Goal: Task Accomplishment & Management: Complete application form

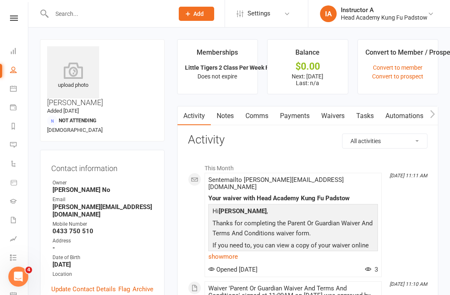
click at [11, 20] on icon at bounding box center [14, 17] width 8 height 5
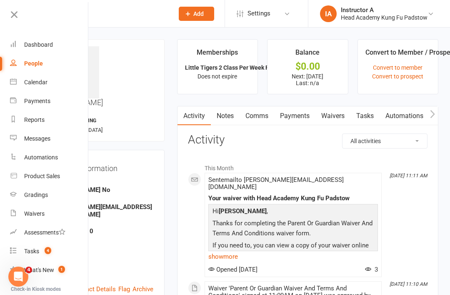
click at [29, 42] on div "Dashboard" at bounding box center [38, 44] width 29 height 7
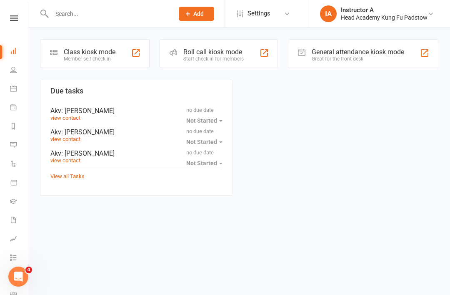
click at [71, 16] on input "text" at bounding box center [108, 14] width 119 height 12
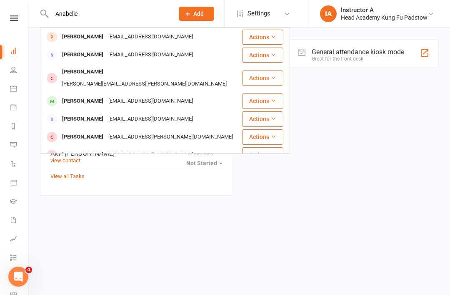
type input "Anabelle"
click at [85, 95] on div "Annabelle Clayson" at bounding box center [83, 101] width 46 height 12
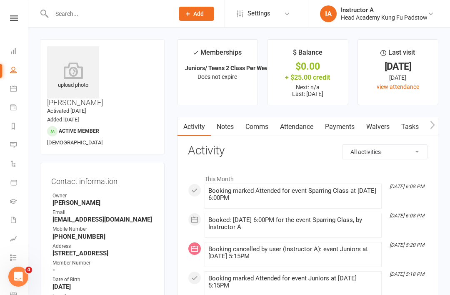
click at [281, 133] on link "Attendance" at bounding box center [296, 126] width 45 height 19
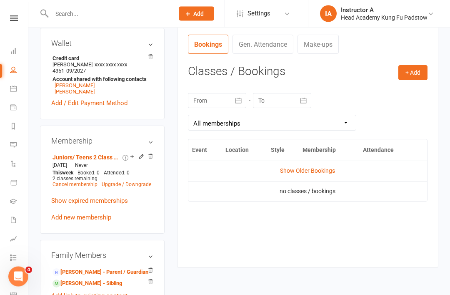
scroll to position [316, 0]
click at [71, 268] on link "Bin Wang - Parent / Guardian" at bounding box center [101, 272] width 96 height 9
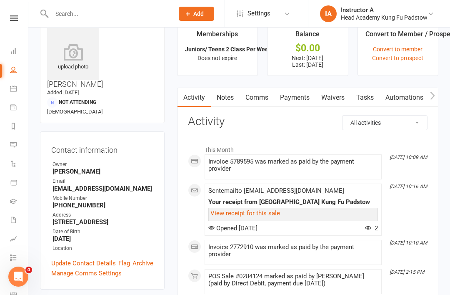
scroll to position [19, 0]
click at [297, 91] on link "Payments" at bounding box center [294, 97] width 41 height 19
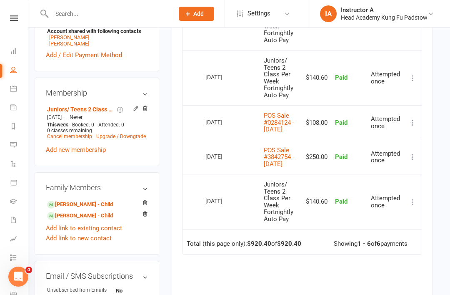
scroll to position [334, 5]
click at [284, 156] on link "POS Sale #3842754 - August 25, 2025" at bounding box center [279, 157] width 30 height 21
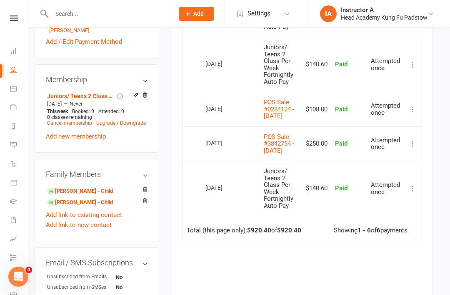
click at [291, 112] on link "POS Sale #0284124 - September 02, 2025" at bounding box center [279, 108] width 30 height 21
click at [82, 15] on input "text" at bounding box center [108, 14] width 119 height 12
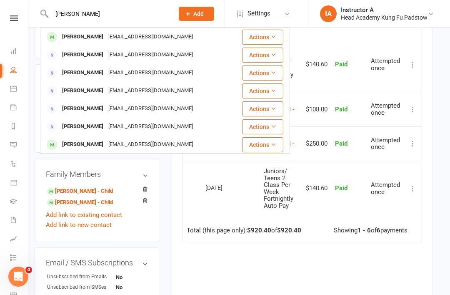
type input "Sarah hodg"
click at [111, 38] on div "celticmoon79@hotmail.com" at bounding box center [151, 37] width 90 height 12
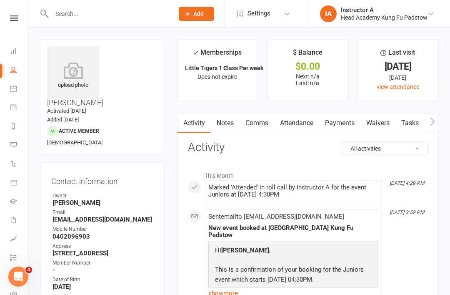
click at [265, 128] on link "Comms" at bounding box center [257, 122] width 35 height 19
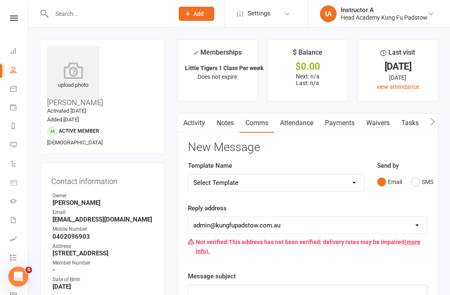
click at [308, 123] on link "Attendance" at bounding box center [296, 122] width 45 height 19
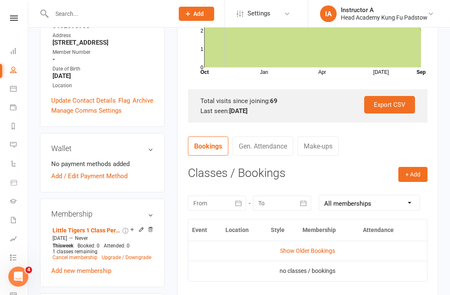
scroll to position [209, 0]
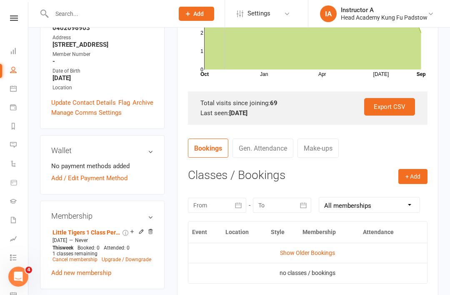
click at [150, 212] on h3 "Membership" at bounding box center [102, 216] width 102 height 8
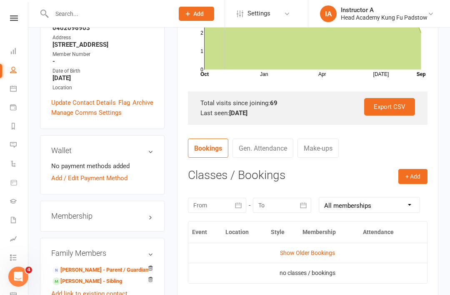
click at [150, 212] on h3 "Membership" at bounding box center [102, 216] width 102 height 8
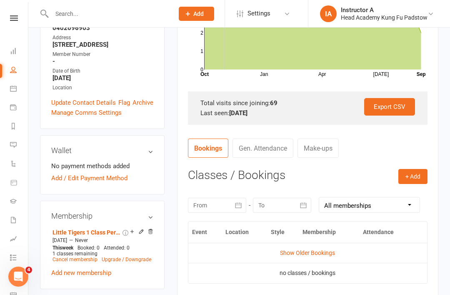
click at [72, 269] on link "Add new membership" at bounding box center [81, 273] width 60 height 8
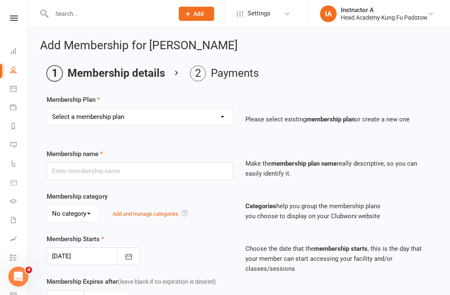
click at [87, 115] on select "Select a membership plan Create new Membership Plan Juniors 1 Class Per Week Fo…" at bounding box center [140, 116] width 186 height 17
select select "8"
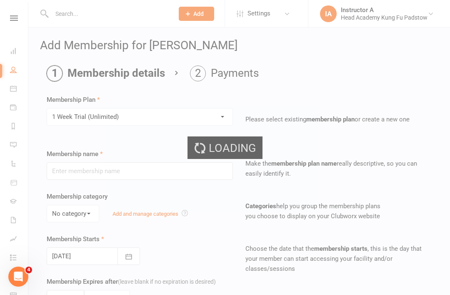
type input "1 Week Trial (Unlimited)"
type input "1"
select select "1"
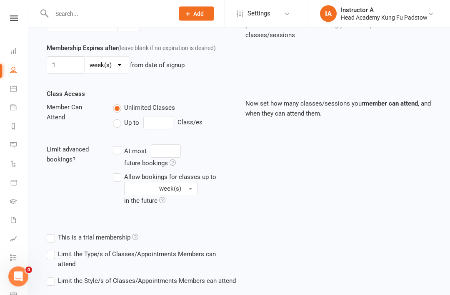
scroll to position [234, 0]
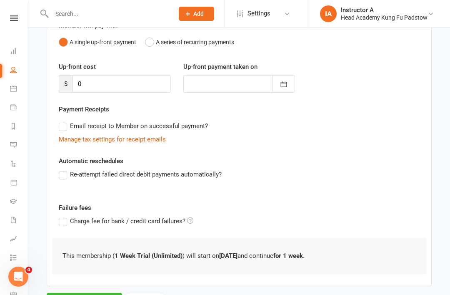
scroll to position [106, 0]
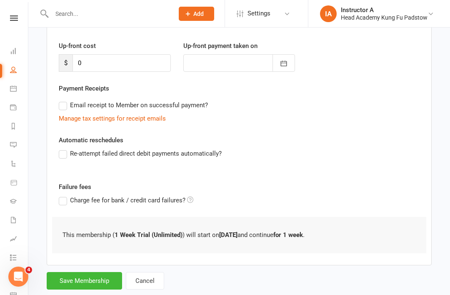
click at [92, 275] on button "Save Membership" at bounding box center [84, 281] width 75 height 18
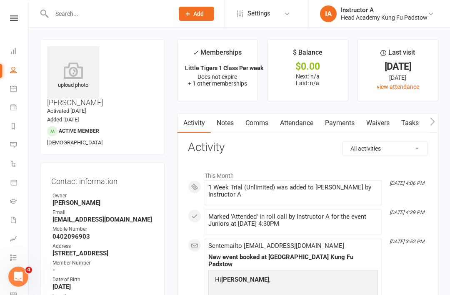
click at [296, 121] on link "Attendance" at bounding box center [296, 122] width 45 height 19
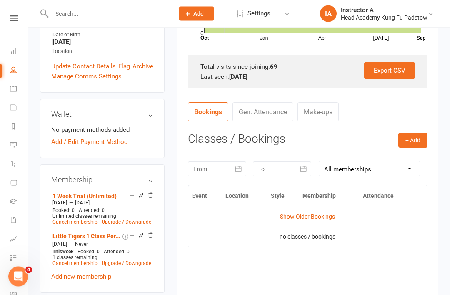
click at [407, 139] on button "+ Add" at bounding box center [413, 140] width 29 height 15
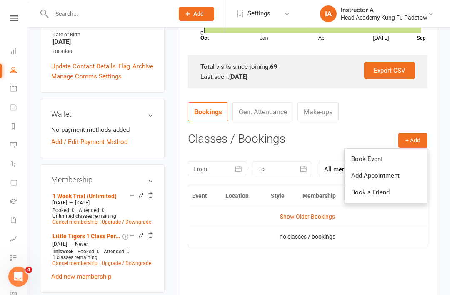
click at [366, 156] on link "Book Event" at bounding box center [386, 159] width 83 height 17
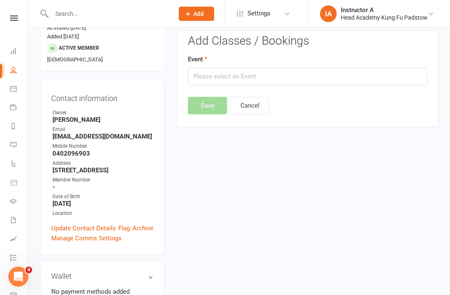
scroll to position [71, 0]
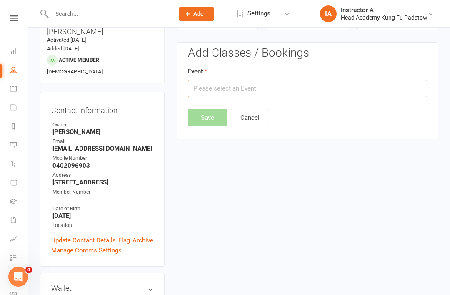
click at [224, 90] on input "text" at bounding box center [308, 89] width 240 height 18
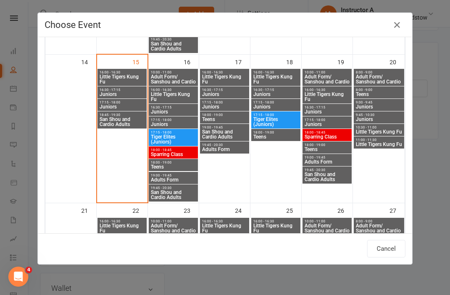
scroll to position [341, 0]
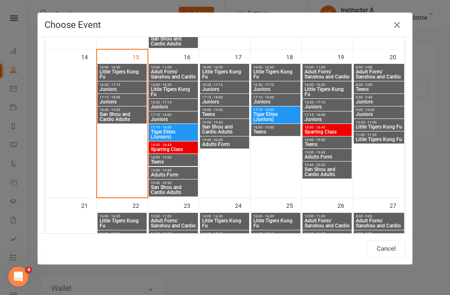
click at [111, 87] on span "Juniors" at bounding box center [122, 89] width 46 height 5
type input "Juniors - Sep 15, 2025 4:30:00 PM"
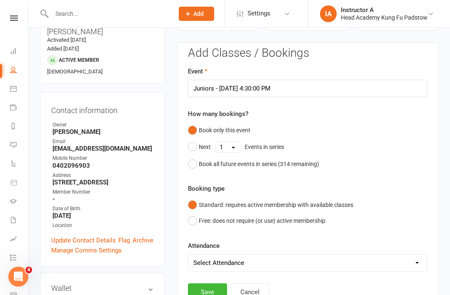
click at [204, 288] on button "Save" at bounding box center [207, 292] width 39 height 18
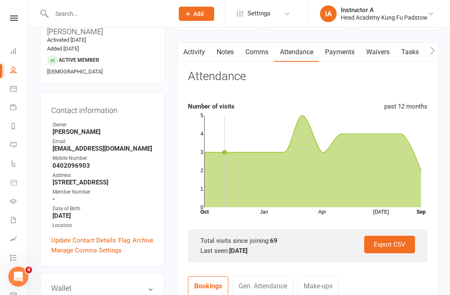
click at [41, 92] on div "Contact information Owner Thuy Agius Email celticmoon79@hotmail.com Mobile Numb…" at bounding box center [102, 179] width 125 height 175
click at [10, 48] on icon at bounding box center [13, 51] width 7 height 7
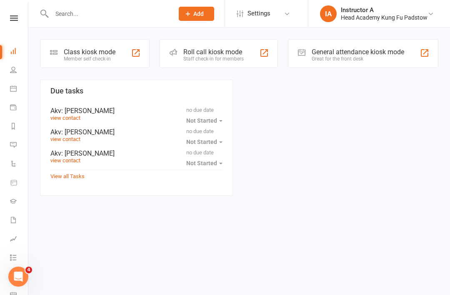
click at [71, 18] on input "text" at bounding box center [108, 14] width 119 height 12
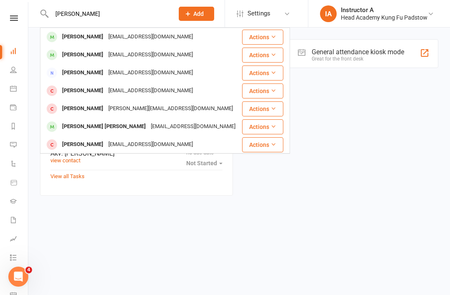
click at [77, 18] on input "Patrick" at bounding box center [108, 14] width 119 height 12
click at [74, 15] on input "Patrick" at bounding box center [108, 14] width 119 height 12
type input "P"
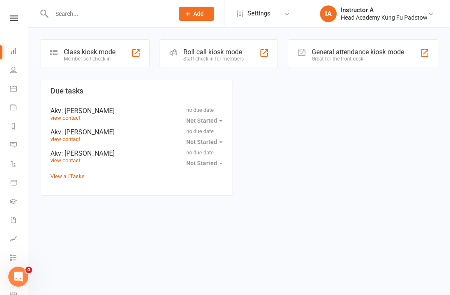
click at [83, 12] on input "text" at bounding box center [108, 14] width 119 height 12
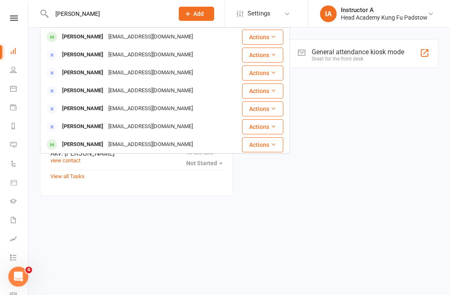
type input "Sarah hodg"
click at [58, 34] on div at bounding box center [51, 37] width 15 height 14
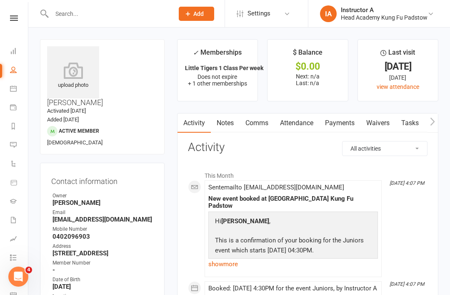
click at [316, 122] on link "Attendance" at bounding box center [296, 122] width 45 height 19
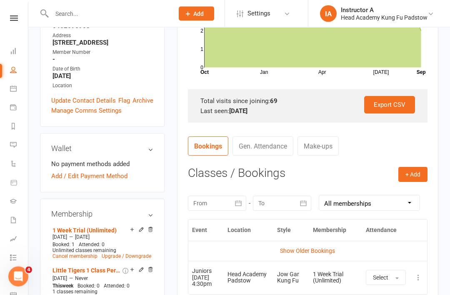
scroll to position [211, 0]
click at [150, 226] on icon at bounding box center [151, 229] width 6 height 6
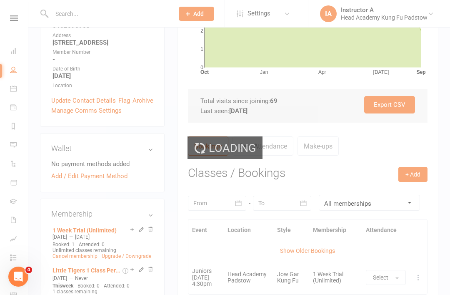
scroll to position [237, 0]
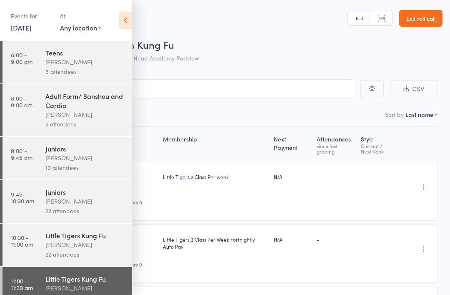
click at [417, 20] on link "Exit roll call" at bounding box center [420, 18] width 43 height 17
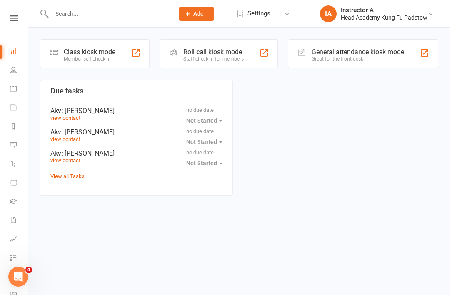
click at [186, 56] on div "Staff check-in for members" at bounding box center [213, 59] width 60 height 6
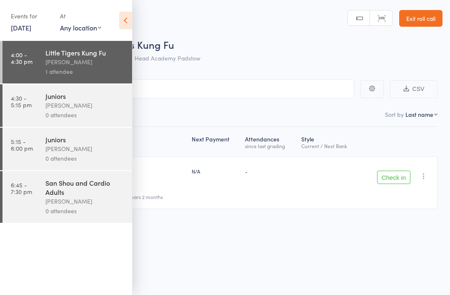
click at [120, 21] on icon at bounding box center [125, 21] width 13 height 18
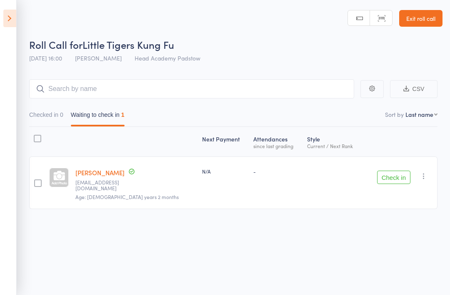
click at [44, 116] on button "Checked in 0" at bounding box center [46, 116] width 34 height 19
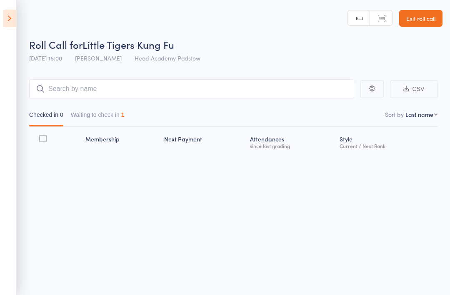
click at [90, 117] on button "Waiting to check in 1" at bounding box center [98, 116] width 54 height 19
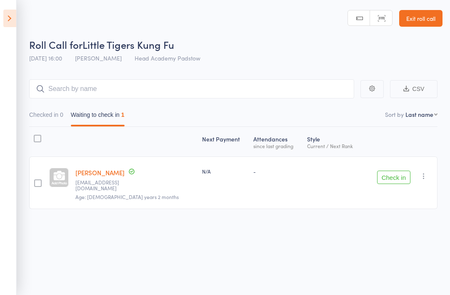
click at [396, 172] on button "Check in" at bounding box center [393, 177] width 33 height 13
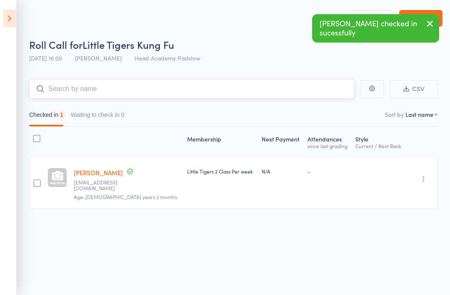
click at [97, 98] on input "search" at bounding box center [191, 88] width 325 height 19
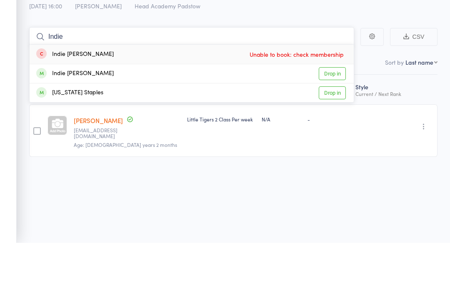
type input "Indie"
click at [55, 140] on div "Indiana Staples" at bounding box center [69, 145] width 67 height 10
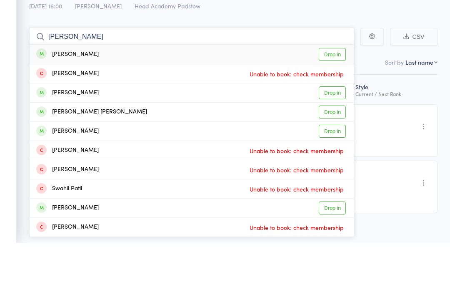
type input "[PERSON_NAME]"
click at [57, 155] on div "Patrick Abi Salloum Drop in" at bounding box center [192, 164] width 324 height 19
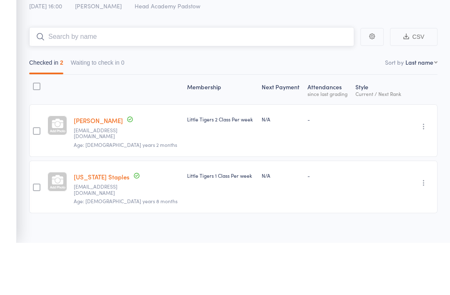
click at [68, 79] on input "search" at bounding box center [191, 88] width 325 height 19
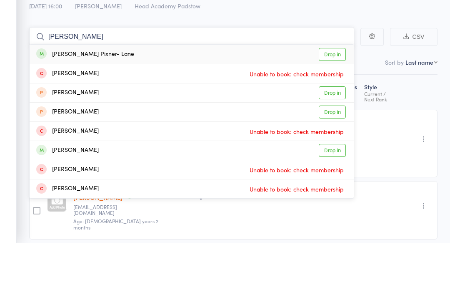
type input "Hendrix"
click at [68, 102] on div "Hendrix Pixner- Lane" at bounding box center [85, 107] width 98 height 10
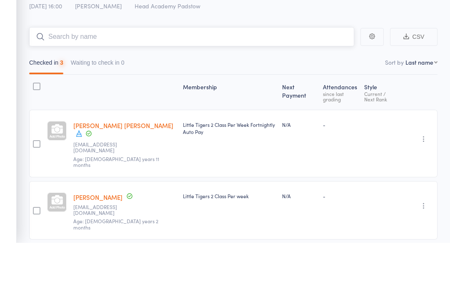
click at [60, 79] on input "search" at bounding box center [191, 88] width 325 height 19
click at [65, 79] on input "search" at bounding box center [191, 88] width 325 height 19
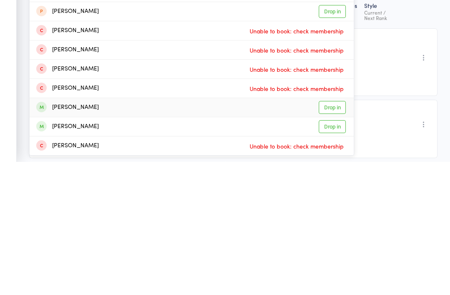
type input "Alexander"
click at [60, 236] on div "Alexander Hodgkisson" at bounding box center [67, 241] width 63 height 10
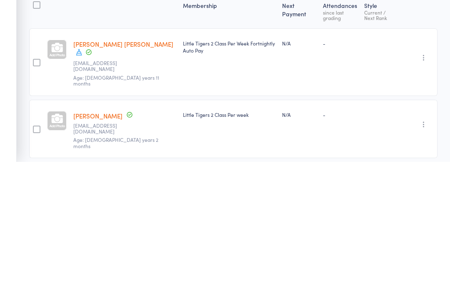
scroll to position [86, 0]
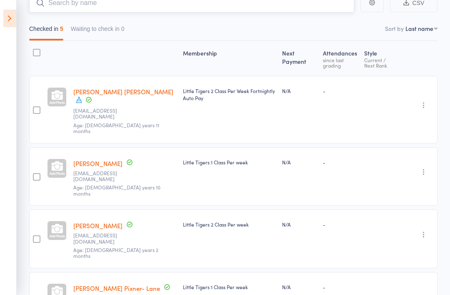
click at [79, 13] on input "search" at bounding box center [191, 2] width 325 height 19
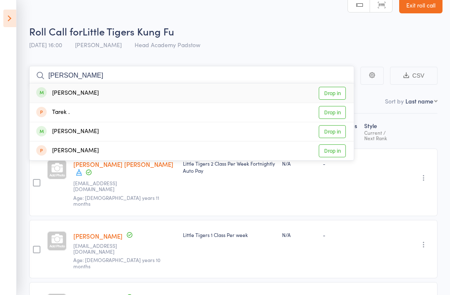
type input "Tate"
click at [58, 89] on div "Tate Shaw" at bounding box center [67, 93] width 63 height 10
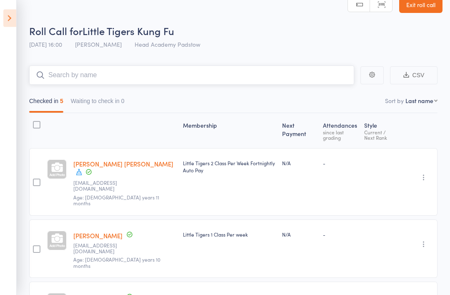
click at [44, 68] on input "search" at bounding box center [191, 75] width 325 height 19
click at [68, 72] on input "search" at bounding box center [191, 75] width 325 height 19
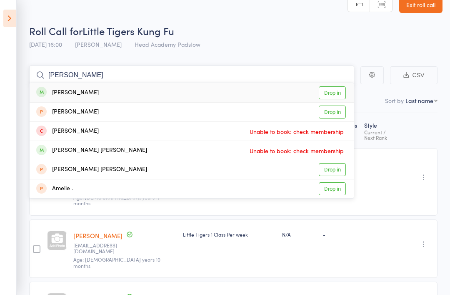
type input "Archie"
click at [68, 93] on div "[PERSON_NAME]" at bounding box center [67, 93] width 63 height 10
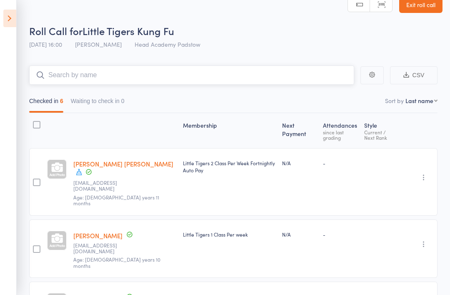
click at [63, 73] on input "search" at bounding box center [191, 74] width 325 height 19
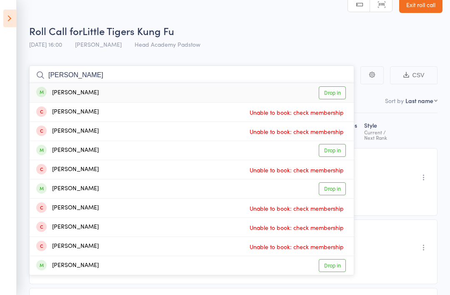
type input "George raad"
click at [55, 90] on div "[PERSON_NAME]" at bounding box center [67, 93] width 63 height 10
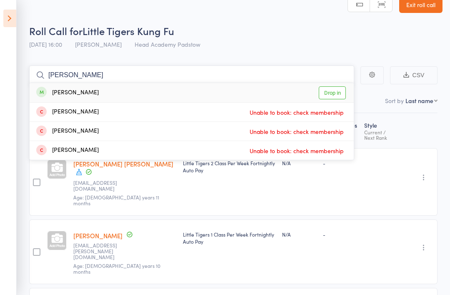
type input "Fletcher"
click at [66, 88] on div "[PERSON_NAME]" at bounding box center [67, 93] width 63 height 10
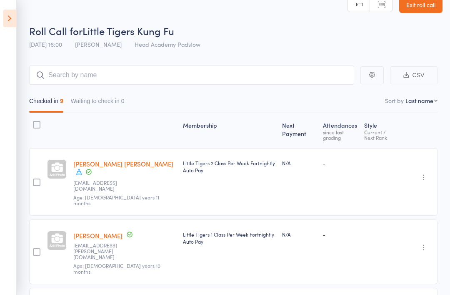
click at [12, 18] on icon at bounding box center [9, 19] width 13 height 18
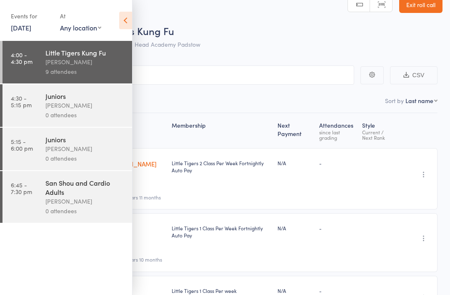
scroll to position [15, 0]
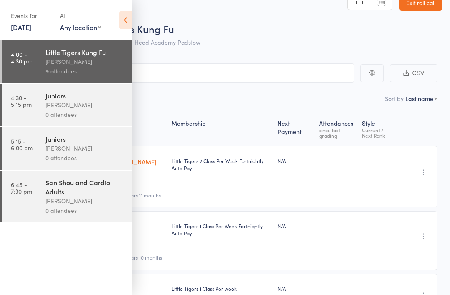
click at [48, 110] on div "[PERSON_NAME]" at bounding box center [85, 105] width 80 height 10
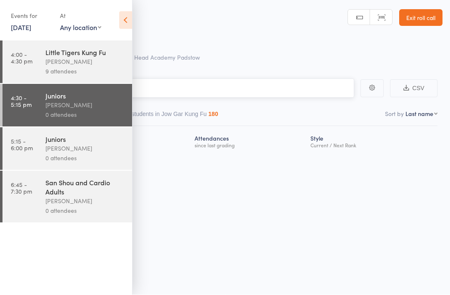
scroll to position [6, 0]
click at [120, 18] on icon at bounding box center [125, 21] width 13 height 18
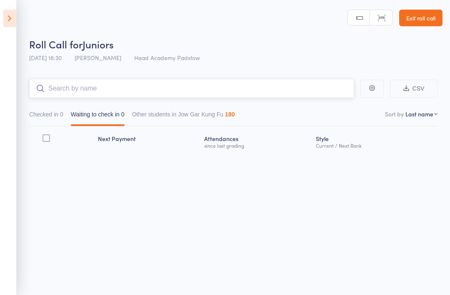
click at [79, 81] on input "search" at bounding box center [191, 88] width 325 height 19
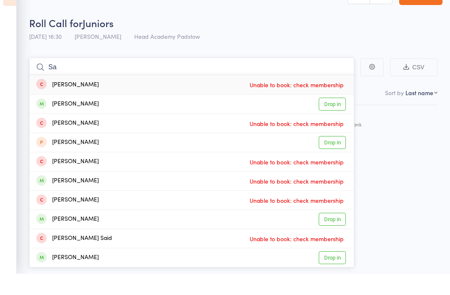
type input "S"
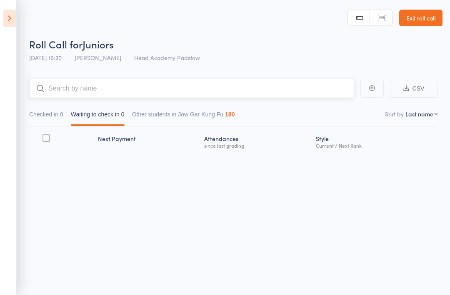
click at [138, 83] on input "search" at bounding box center [191, 88] width 325 height 19
click at [227, 107] on button "Other students in Jow Gar Kung Fu 180" at bounding box center [183, 116] width 103 height 19
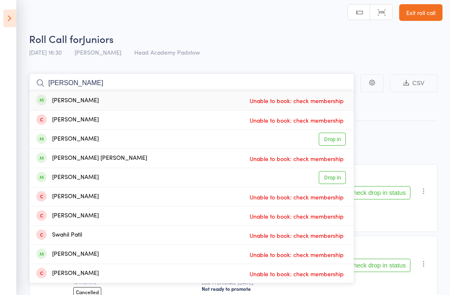
type input "[PERSON_NAME]"
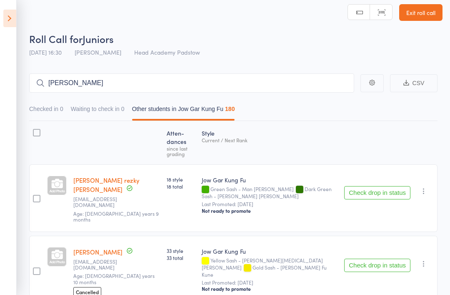
scroll to position [0, 0]
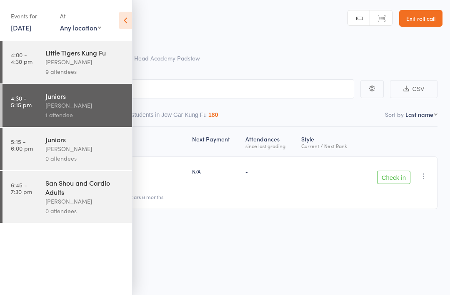
click at [66, 61] on div "[PERSON_NAME]" at bounding box center [85, 62] width 80 height 10
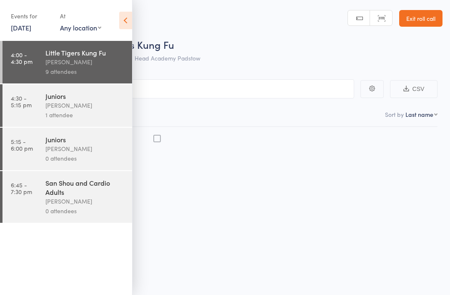
click at [126, 20] on icon at bounding box center [125, 21] width 13 height 18
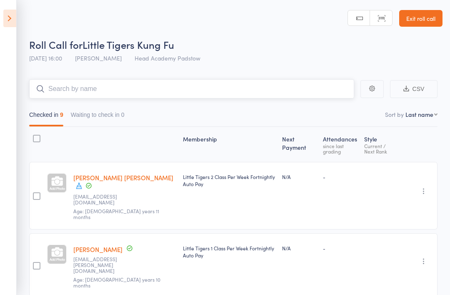
click at [146, 91] on input "search" at bounding box center [191, 88] width 325 height 19
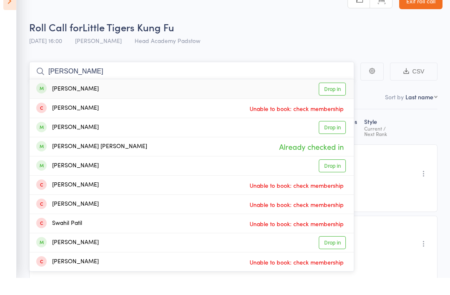
type input "[PERSON_NAME]"
click at [57, 102] on div "[PERSON_NAME]" at bounding box center [67, 107] width 63 height 10
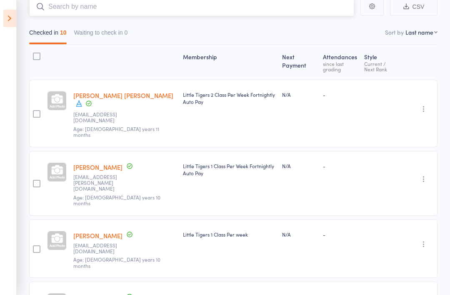
scroll to position [84, 0]
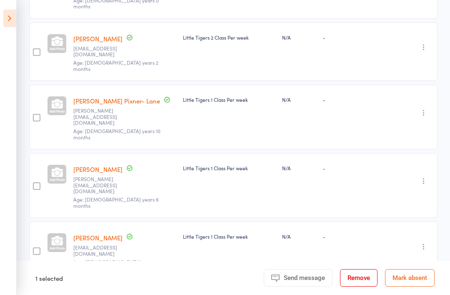
click at [346, 286] on button "Remove" at bounding box center [359, 278] width 38 height 18
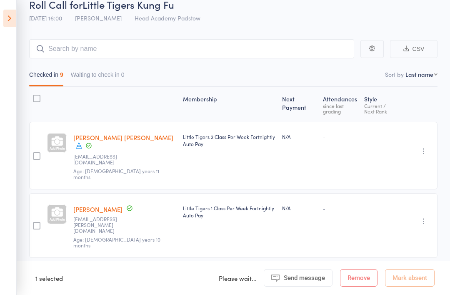
scroll to position [0, 0]
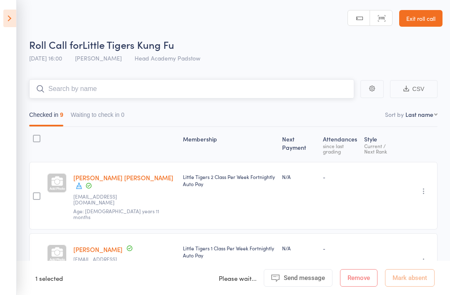
click at [44, 95] on input "search" at bounding box center [191, 88] width 325 height 19
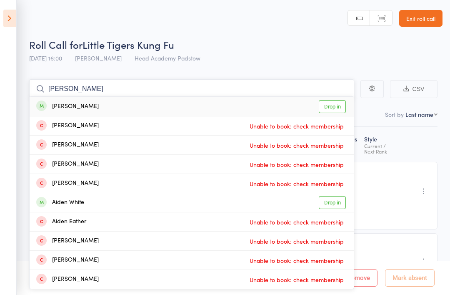
type input "[PERSON_NAME]"
click at [50, 107] on div "[PERSON_NAME]" at bounding box center [67, 107] width 63 height 10
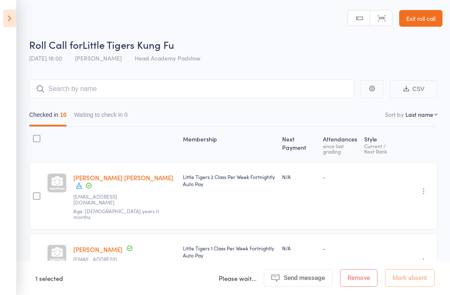
click at [6, 15] on icon at bounding box center [9, 19] width 13 height 18
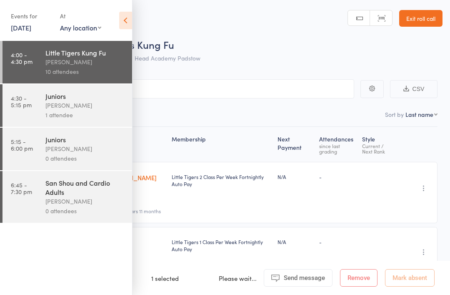
click at [64, 112] on div "1 attendee" at bounding box center [85, 115] width 80 height 10
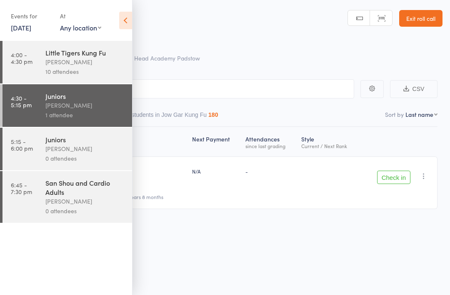
click at [131, 24] on icon at bounding box center [125, 21] width 13 height 18
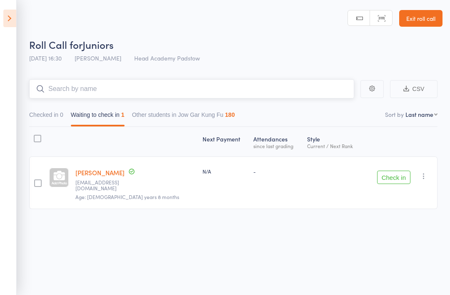
click at [89, 85] on input "search" at bounding box center [191, 88] width 325 height 19
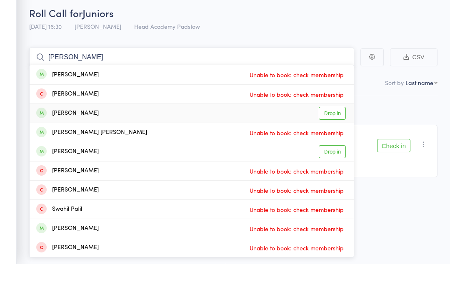
type input "[PERSON_NAME]"
click at [341, 138] on link "Drop in" at bounding box center [332, 144] width 27 height 13
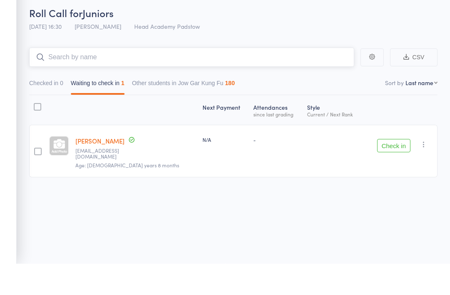
click at [61, 79] on input "search" at bounding box center [191, 88] width 325 height 19
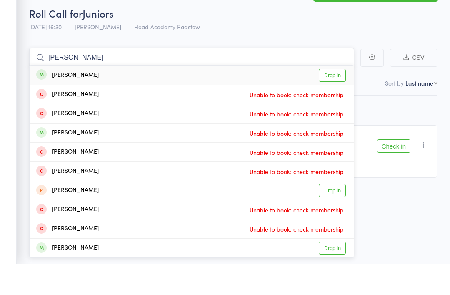
type input "[PERSON_NAME]"
click at [55, 102] on div "[PERSON_NAME]" at bounding box center [67, 107] width 63 height 10
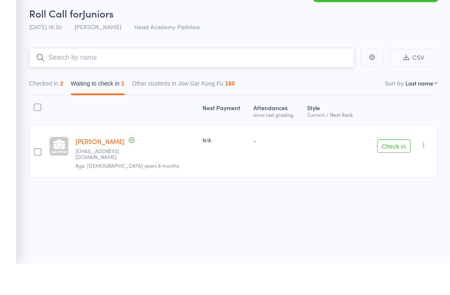
click at [63, 79] on input "search" at bounding box center [191, 88] width 325 height 19
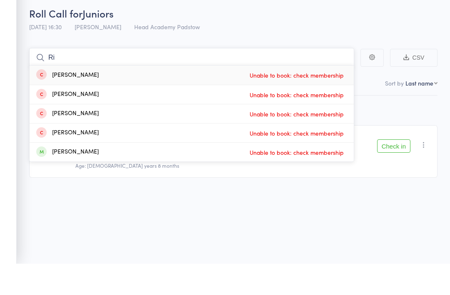
type input "R"
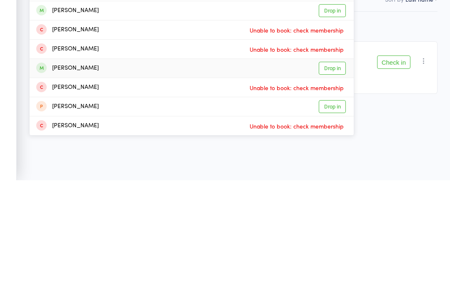
type input "[PERSON_NAME]"
click at [51, 178] on div "[PERSON_NAME]" at bounding box center [67, 183] width 63 height 10
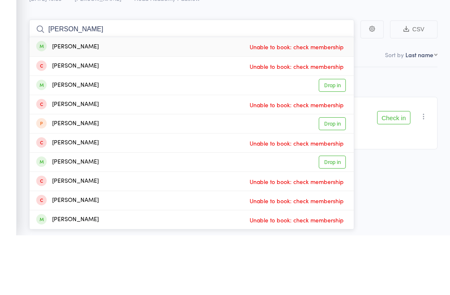
type input "William"
click at [60, 140] on div "William Lam" at bounding box center [67, 145] width 63 height 10
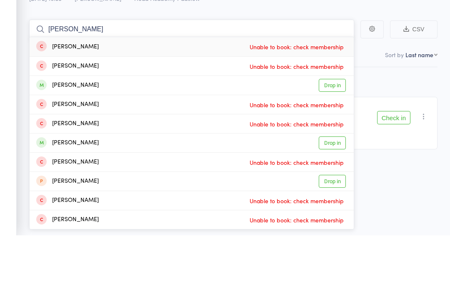
type input "Nathan"
click at [72, 140] on div "Nathan Permadi" at bounding box center [67, 145] width 63 height 10
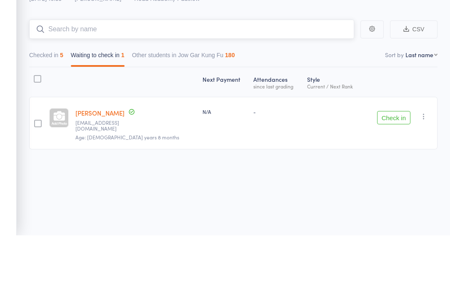
scroll to position [6, 0]
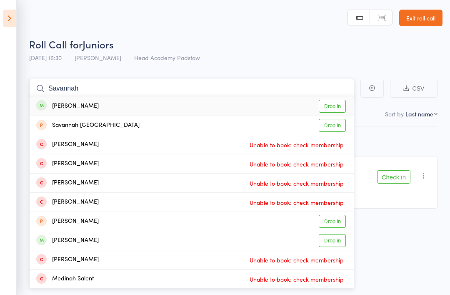
type input "Savannah"
click at [68, 96] on div "Savannah Raad Drop in" at bounding box center [192, 105] width 324 height 19
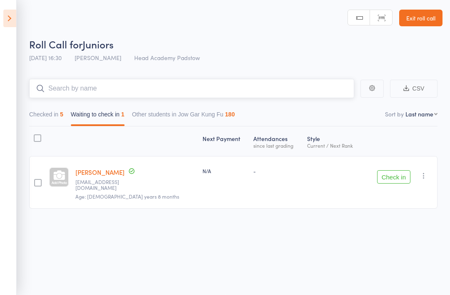
click at [84, 87] on input "search" at bounding box center [191, 88] width 325 height 19
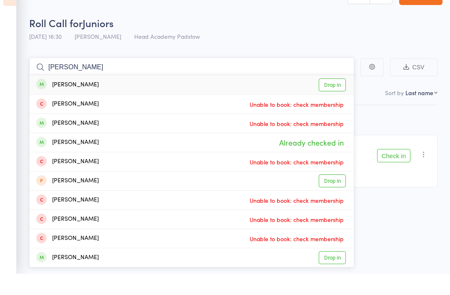
type input "William garden"
click at [71, 101] on div "William Gardner" at bounding box center [67, 106] width 63 height 10
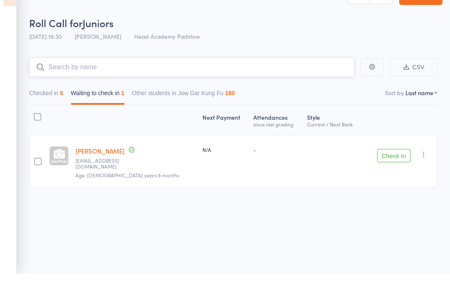
click at [88, 79] on input "search" at bounding box center [191, 88] width 325 height 19
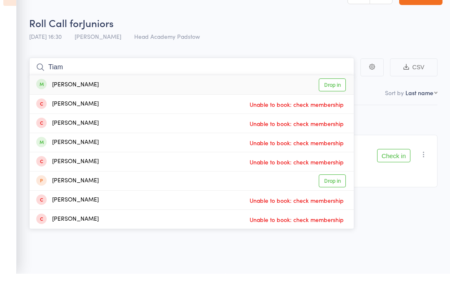
type input "Tiam"
click at [80, 101] on div "Tiama Gardner" at bounding box center [67, 106] width 63 height 10
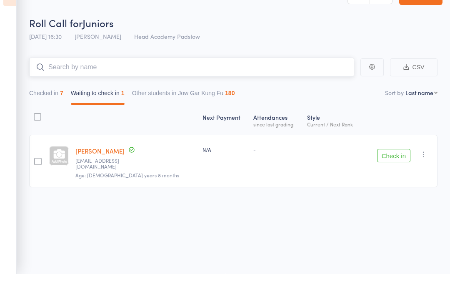
click at [69, 79] on input "search" at bounding box center [191, 88] width 325 height 19
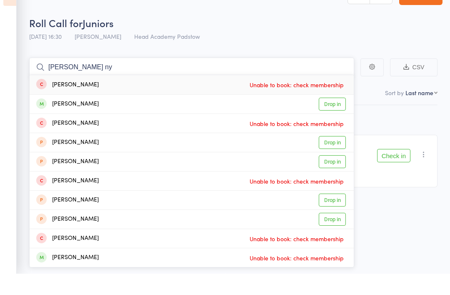
type input "James ny"
click at [63, 116] on div "James Nguyen Drop in" at bounding box center [192, 125] width 324 height 19
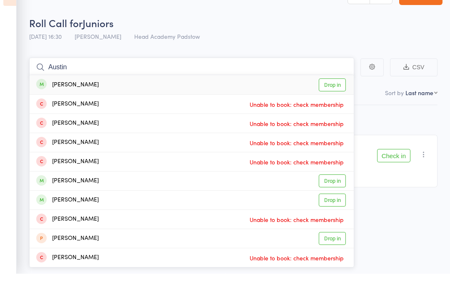
type input "Austin"
click at [104, 96] on div "Austin Debnam Drop in" at bounding box center [192, 105] width 324 height 19
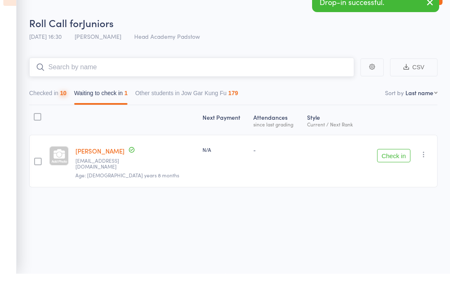
click at [239, 79] on input "search" at bounding box center [191, 88] width 325 height 19
type input "D"
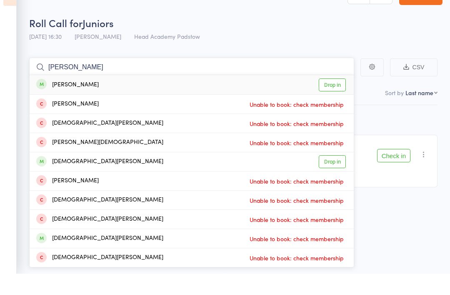
type input "Sebastian"
click at [91, 96] on div "Sebastian Tassone Drop in" at bounding box center [192, 105] width 324 height 19
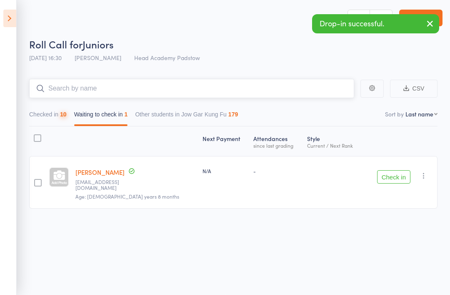
click at [133, 86] on input "search" at bounding box center [191, 88] width 325 height 19
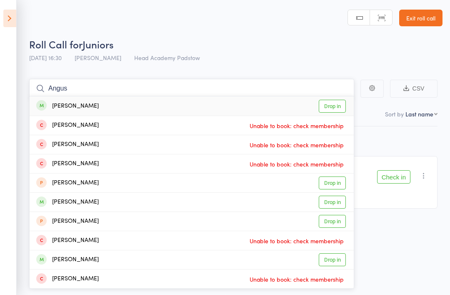
type input "Angus"
click at [100, 96] on div "Angus Browning Drop in" at bounding box center [192, 105] width 324 height 19
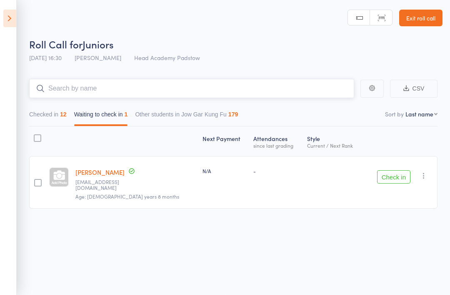
click at [73, 79] on input "search" at bounding box center [191, 88] width 325 height 19
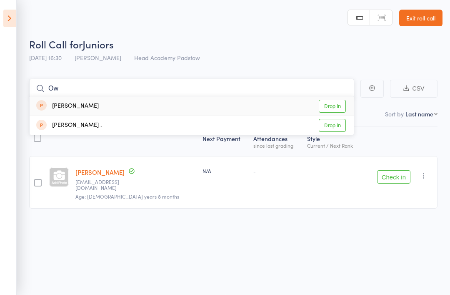
type input "O"
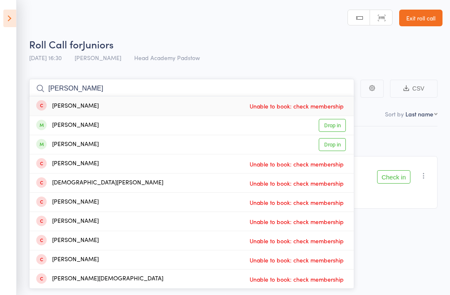
type input "Evan"
click at [55, 121] on div "Evan Jones" at bounding box center [67, 126] width 63 height 10
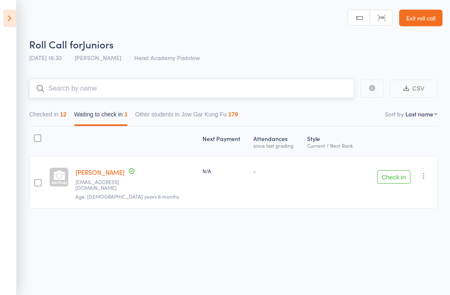
click at [60, 88] on input "search" at bounding box center [191, 88] width 325 height 19
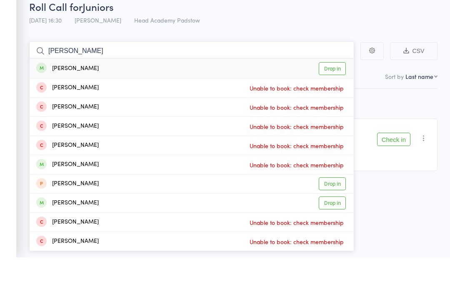
type input "Chloe janu"
click at [91, 101] on div "Chloe Janusevski" at bounding box center [67, 106] width 63 height 10
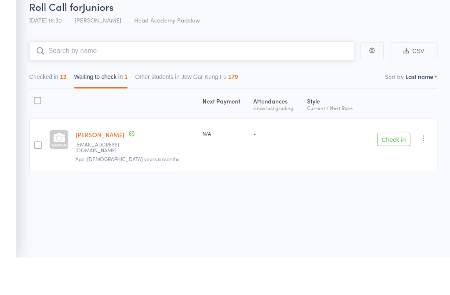
click at [90, 79] on input "search" at bounding box center [191, 88] width 325 height 19
type input "C"
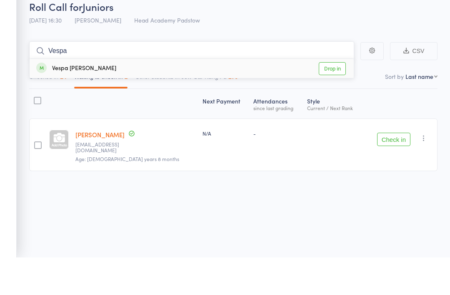
type input "Vespa"
click at [61, 96] on div "Vespa Greenwell Drop in" at bounding box center [192, 105] width 324 height 19
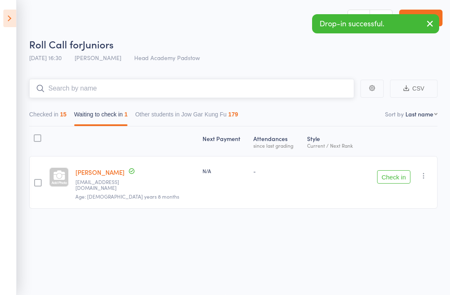
click at [81, 79] on input "search" at bounding box center [191, 88] width 325 height 19
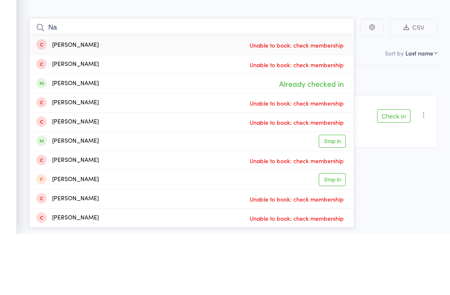
type input "N"
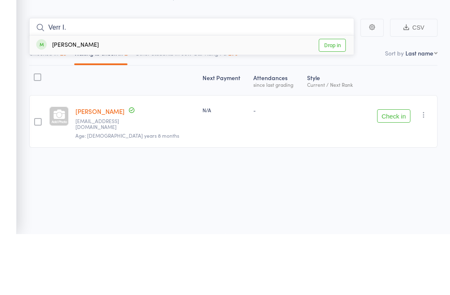
type input "Verr I."
click at [46, 96] on div "Verrnon Sundarsagar Drop in" at bounding box center [192, 105] width 324 height 19
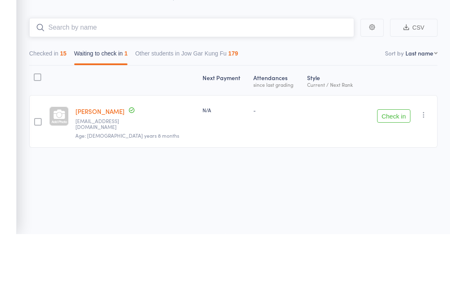
click at [49, 79] on input "search" at bounding box center [191, 88] width 325 height 19
click at [69, 79] on input "search" at bounding box center [191, 88] width 325 height 19
click at [70, 79] on input "search" at bounding box center [191, 88] width 325 height 19
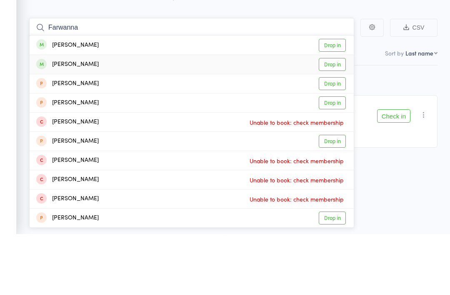
type input "Farwanna"
click at [58, 121] on div "Farwaan Hasan" at bounding box center [67, 126] width 63 height 10
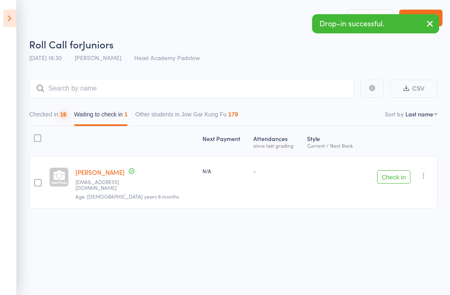
click at [68, 67] on main "CSV Checked in 16 Waiting to check in 1 Other students in Jow Gar Kung Fu 179 S…" at bounding box center [225, 155] width 450 height 179
click at [80, 79] on input "search" at bounding box center [191, 88] width 325 height 19
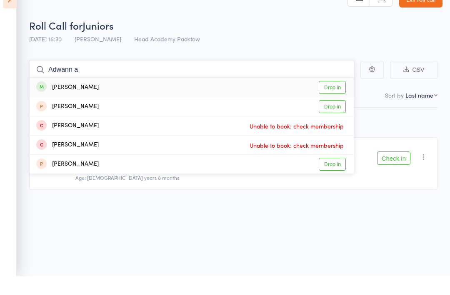
type input "Adwann a"
click at [56, 101] on div "Adwaan Hasan" at bounding box center [67, 106] width 63 height 10
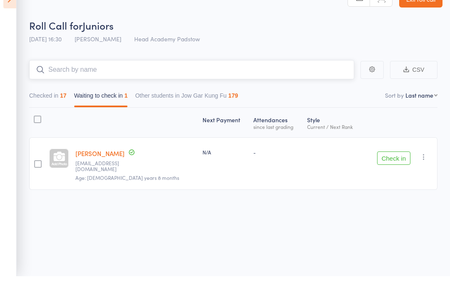
click at [64, 79] on input "search" at bounding box center [191, 88] width 325 height 19
click at [72, 79] on input "search" at bounding box center [191, 88] width 325 height 19
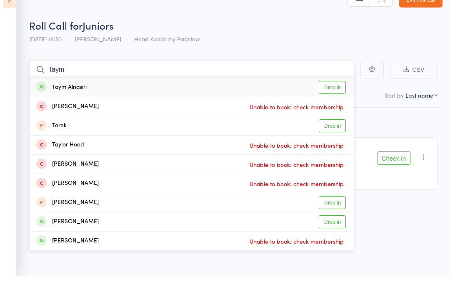
type input "Taym"
click at [66, 101] on div "Taym Alnasiri" at bounding box center [61, 106] width 50 height 10
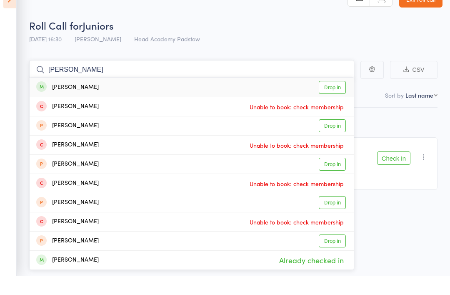
type input "James sir"
click at [72, 96] on div "James Siryani Drop in" at bounding box center [192, 105] width 324 height 19
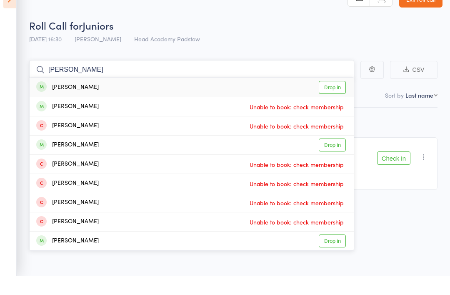
type input "Zoe ak"
click at [332, 100] on link "Drop in" at bounding box center [332, 106] width 27 height 13
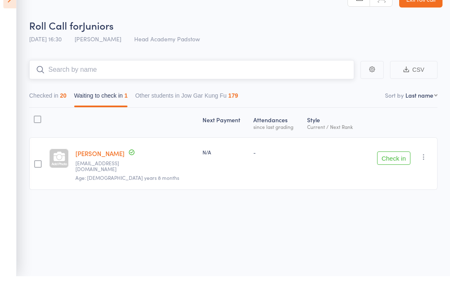
click at [70, 79] on input "search" at bounding box center [191, 88] width 325 height 19
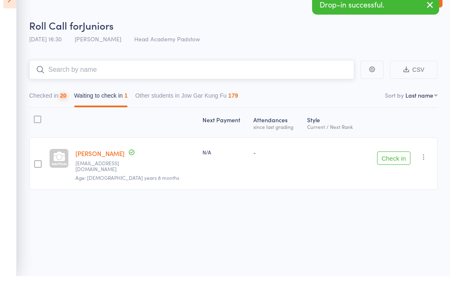
type input "Z"
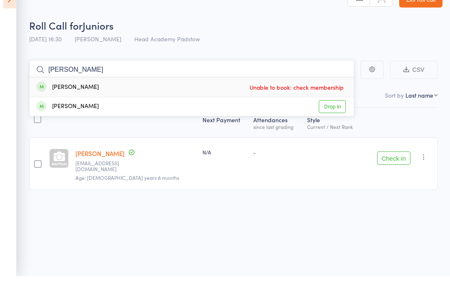
type input "Ezra"
click at [71, 116] on div "Ezra Malak Drop in" at bounding box center [192, 125] width 324 height 19
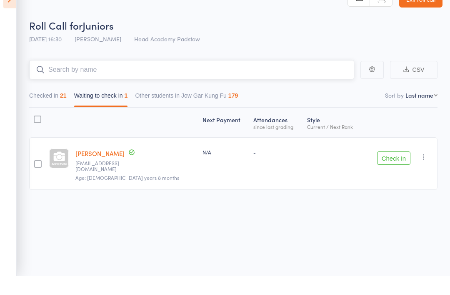
click at [68, 79] on input "search" at bounding box center [191, 88] width 325 height 19
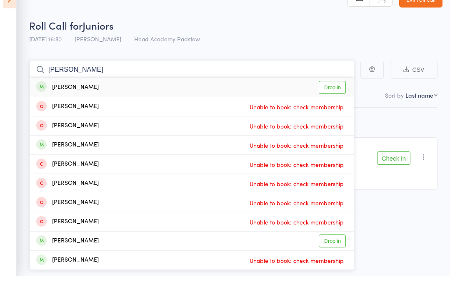
type input "Lucas nguy"
click at [66, 101] on div "Lucas Nguyen" at bounding box center [67, 106] width 63 height 10
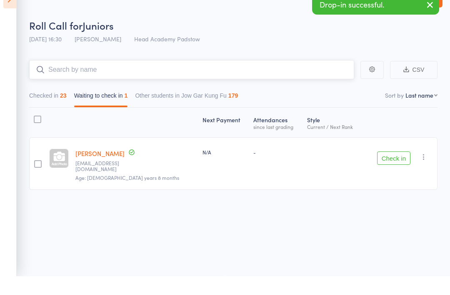
type input "A"
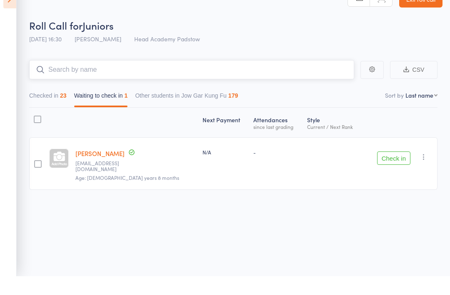
type input "W"
click at [39, 66] on main "CSV Checked in 23 Waiting to check in 1 Other students in Jow Gar Kung Fu 179 S…" at bounding box center [225, 155] width 450 height 179
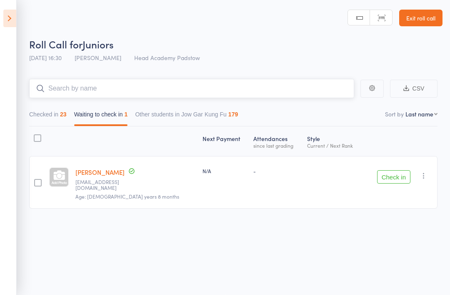
click at [57, 88] on input "search" at bounding box center [191, 88] width 325 height 19
click at [48, 83] on input "search" at bounding box center [191, 88] width 325 height 19
click at [45, 115] on button "Checked in 23" at bounding box center [48, 116] width 38 height 19
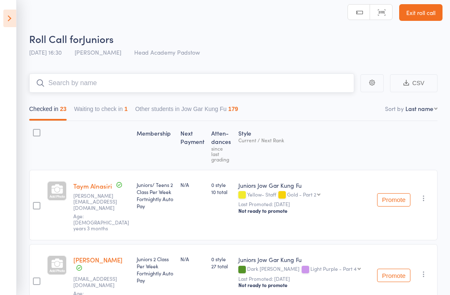
scroll to position [0, 0]
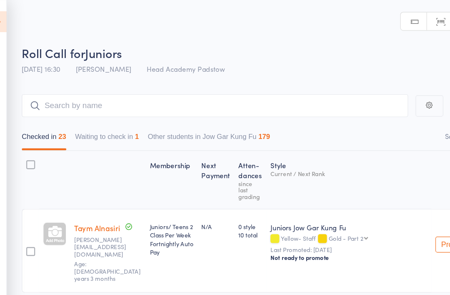
click at [10, 63] on header "Roll Call for Juniors 15 Sep 16:30 James Agius Head Academy Padstow Manual sear…" at bounding box center [225, 33] width 450 height 67
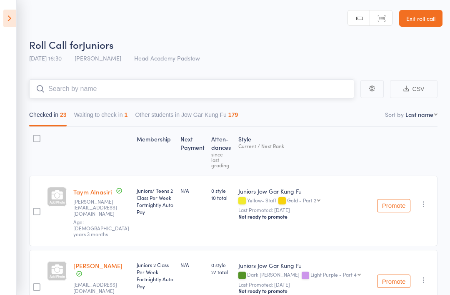
click at [171, 89] on input "search" at bounding box center [191, 88] width 325 height 19
click at [116, 117] on button "Waiting to check in 1" at bounding box center [101, 116] width 54 height 19
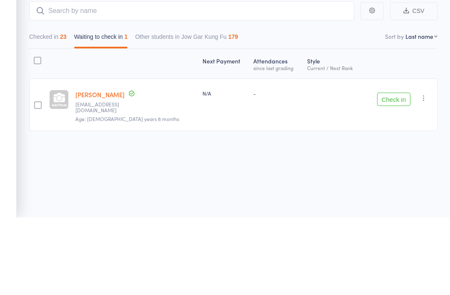
click at [399, 171] on button "Check in" at bounding box center [393, 177] width 33 height 13
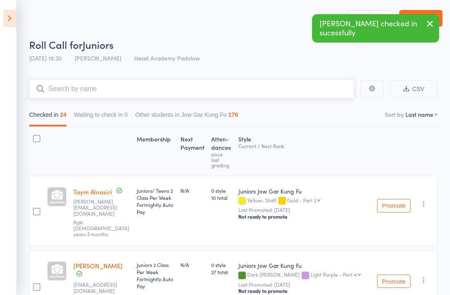
click at [66, 80] on input "search" at bounding box center [191, 88] width 325 height 19
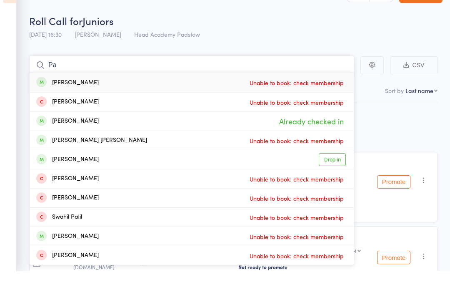
type input "P"
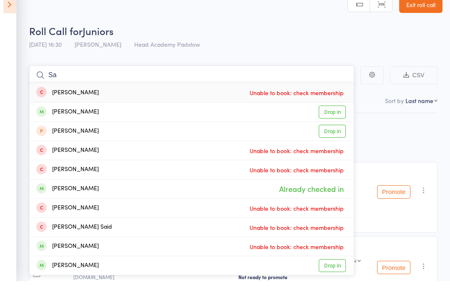
type input "S"
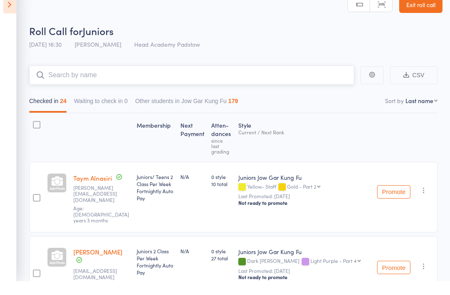
type input "A"
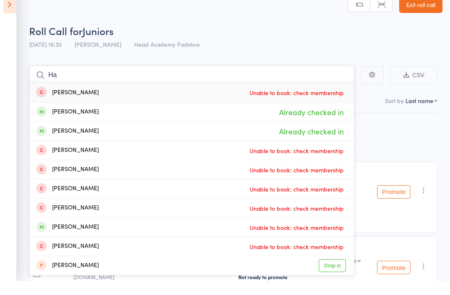
type input "H"
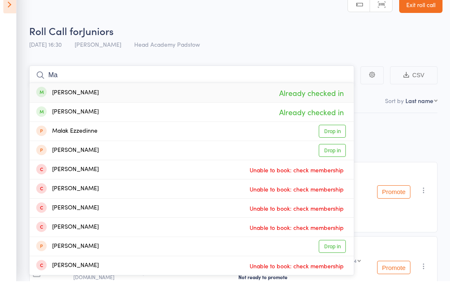
type input "M"
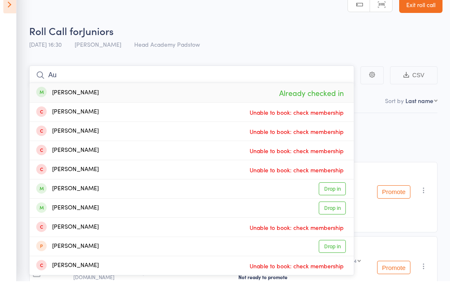
type input "A"
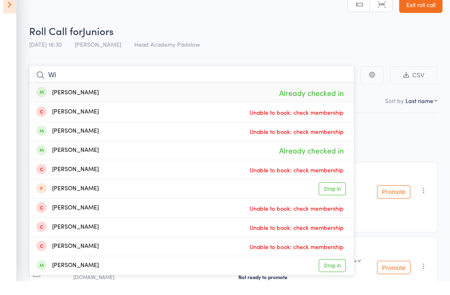
type input "W"
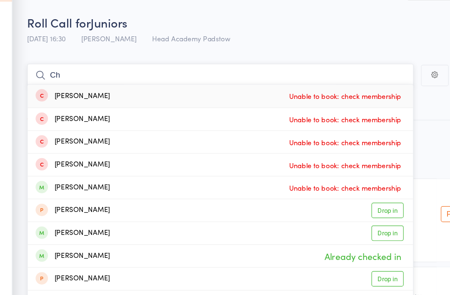
type input "C"
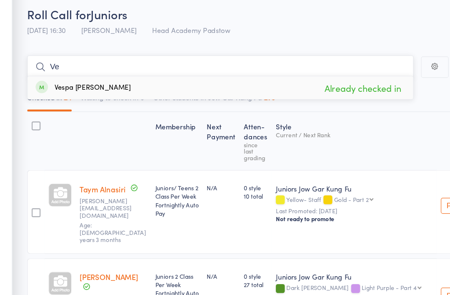
type input "V"
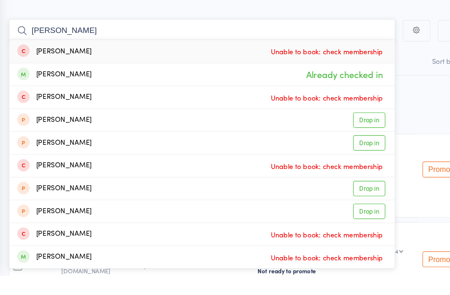
type input "J"
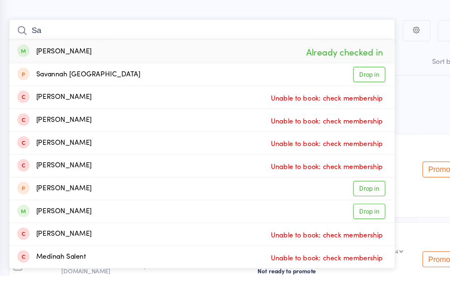
type input "S"
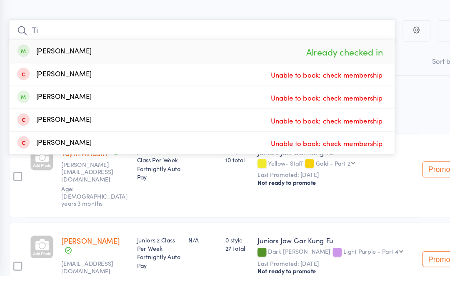
type input "T"
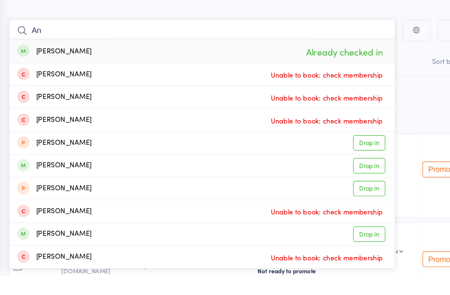
type input "A"
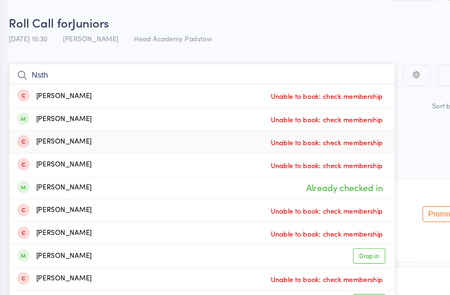
type input "Nsth"
click at [201, 136] on div "Ethan Chan Unable to book: check membership" at bounding box center [192, 145] width 324 height 19
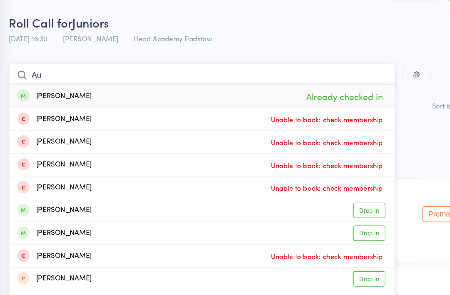
type input "A"
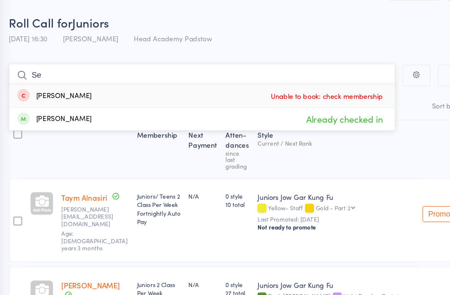
type input "S"
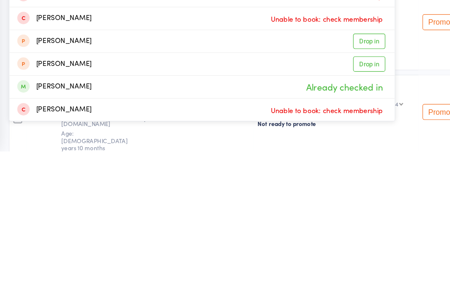
scroll to position [21, 0]
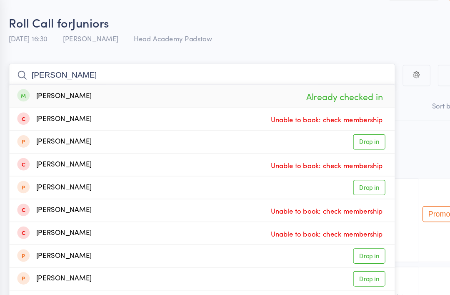
type input "J"
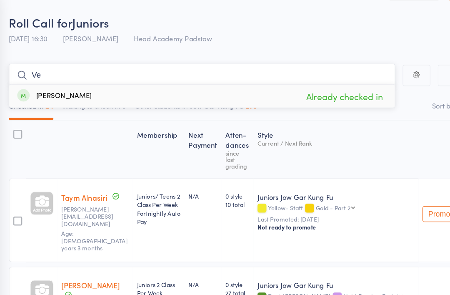
type input "V"
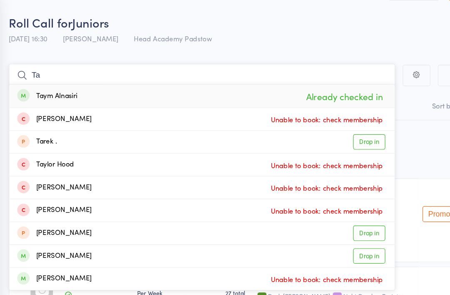
type input "T"
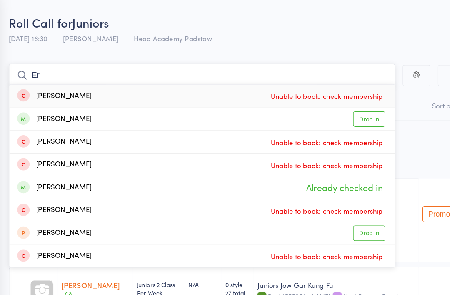
type input "E"
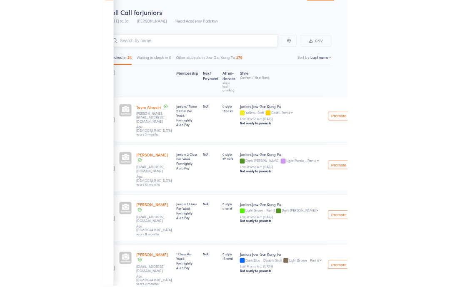
scroll to position [0, 0]
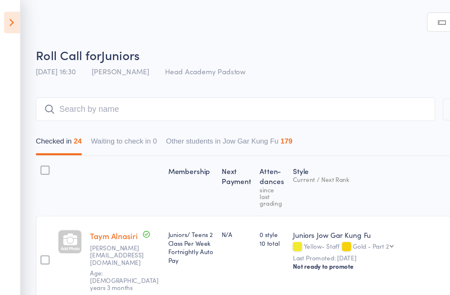
click at [11, 15] on icon at bounding box center [9, 19] width 13 height 18
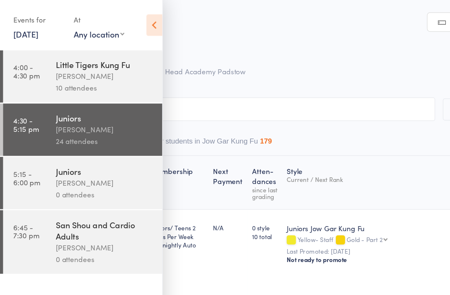
click at [39, 136] on link "5:15 - 6:00 pm Juniors James Agius 0 attendees" at bounding box center [68, 149] width 130 height 43
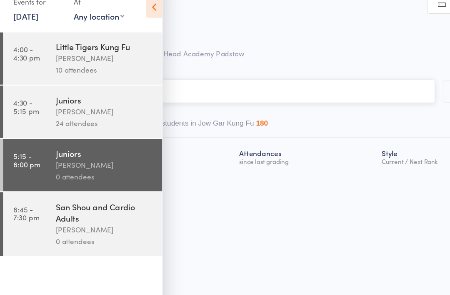
scroll to position [6, 0]
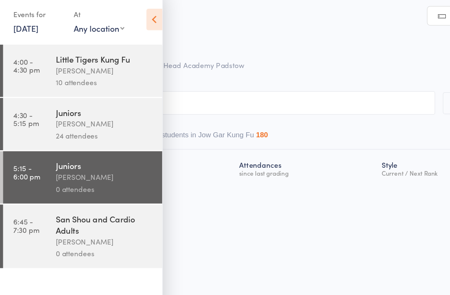
click at [127, 15] on icon at bounding box center [125, 21] width 13 height 18
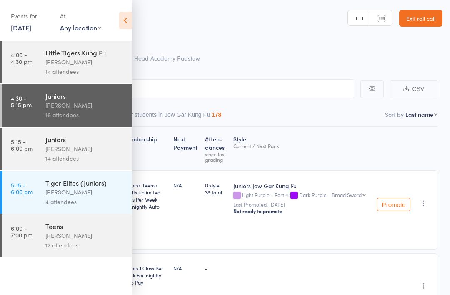
click at [427, 21] on link "Exit roll call" at bounding box center [420, 18] width 43 height 17
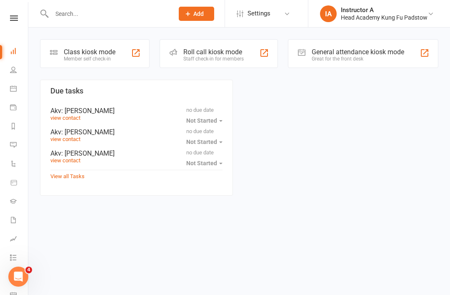
click at [72, 18] on input "text" at bounding box center [108, 14] width 119 height 12
click at [206, 13] on button "Add" at bounding box center [196, 14] width 35 height 14
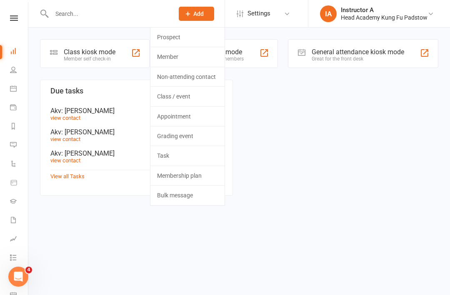
click at [191, 38] on link "Prospect" at bounding box center [188, 37] width 74 height 19
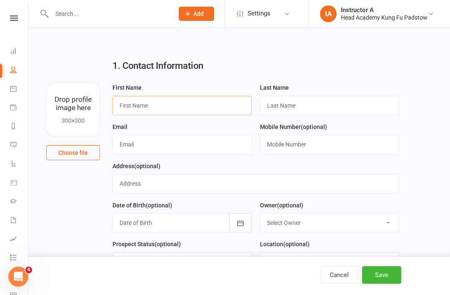
click at [176, 111] on input "text" at bounding box center [182, 105] width 139 height 19
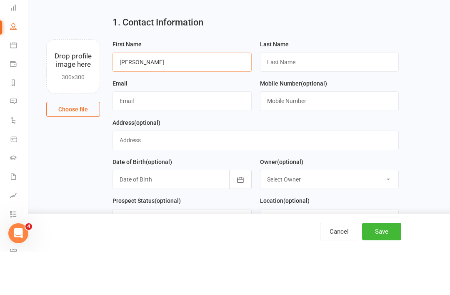
type input "hanna"
click at [320, 96] on input "text" at bounding box center [329, 105] width 139 height 19
type input "d"
type input "Daoud"
click at [212, 135] on input "text" at bounding box center [182, 144] width 139 height 19
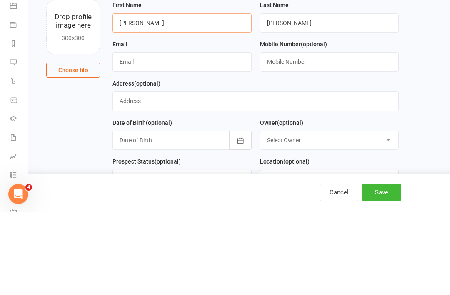
click at [155, 96] on input "hanna" at bounding box center [182, 105] width 139 height 19
click at [123, 96] on input "hanna" at bounding box center [182, 105] width 139 height 19
click at [138, 96] on input "hanna" at bounding box center [182, 105] width 139 height 19
type input "h"
type input "Hanna"
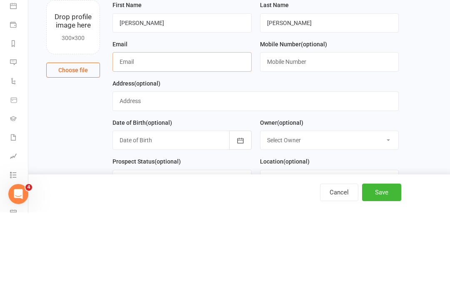
click at [194, 135] on input "text" at bounding box center [182, 144] width 139 height 19
type input "Hannadaoud1@hotmail.com"
click at [326, 135] on input "text" at bounding box center [329, 144] width 139 height 19
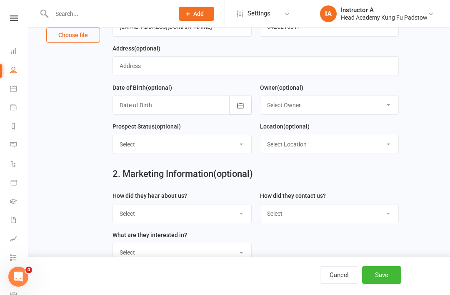
scroll to position [131, 0]
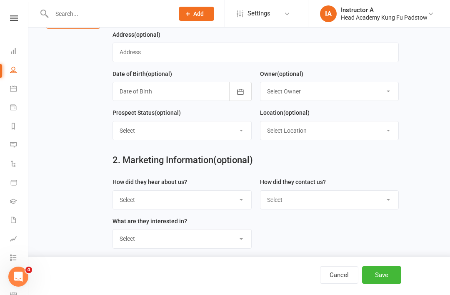
type input "0425216811"
click at [384, 284] on button "Save" at bounding box center [381, 275] width 39 height 18
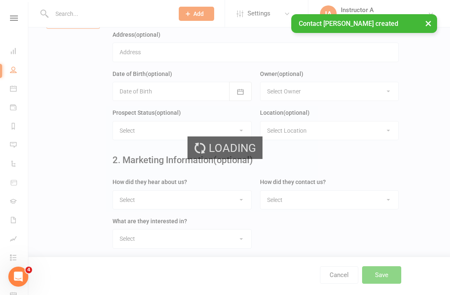
scroll to position [0, 0]
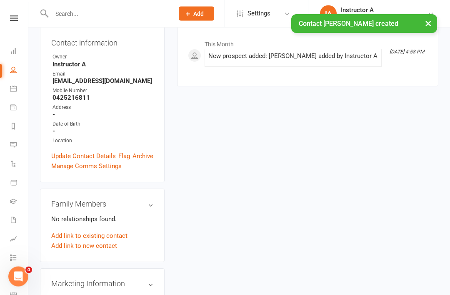
scroll to position [117, 0]
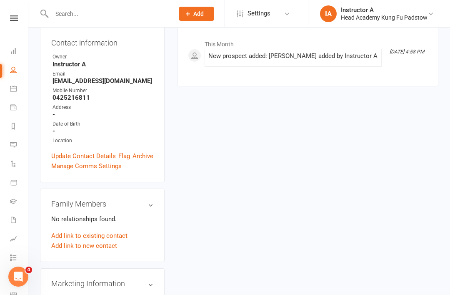
click at [113, 241] on link "Add link to new contact" at bounding box center [84, 246] width 66 height 10
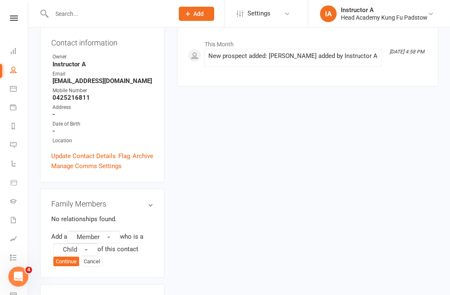
click at [120, 231] on button "Member" at bounding box center [93, 237] width 53 height 13
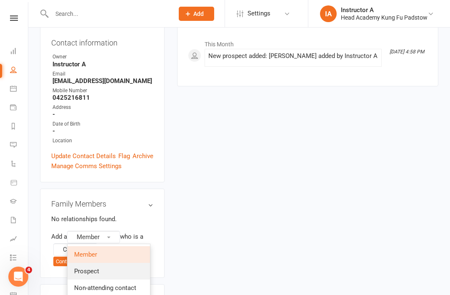
click at [129, 263] on link "Prospect" at bounding box center [109, 271] width 83 height 17
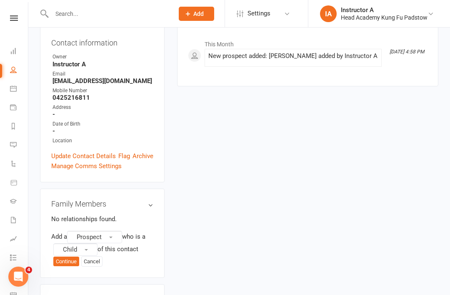
click at [66, 256] on button "Continue" at bounding box center [66, 261] width 26 height 10
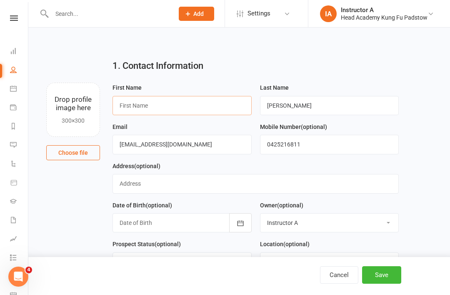
click at [209, 106] on input "text" at bounding box center [182, 105] width 139 height 19
type input "n"
type input "Nicholas"
click at [425, 121] on main "1. Contact Information Drop profile image here 300×300 Choose file First Name N…" at bounding box center [239, 235] width 399 height 364
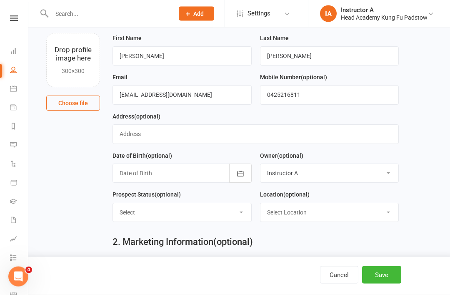
click at [387, 284] on button "Save" at bounding box center [381, 275] width 39 height 18
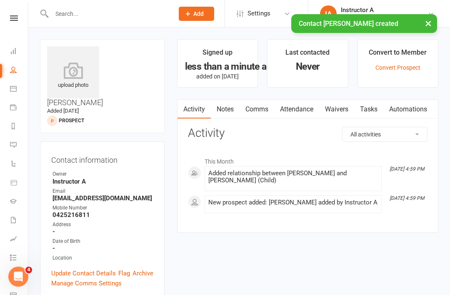
click at [337, 112] on link "Waivers" at bounding box center [336, 109] width 35 height 19
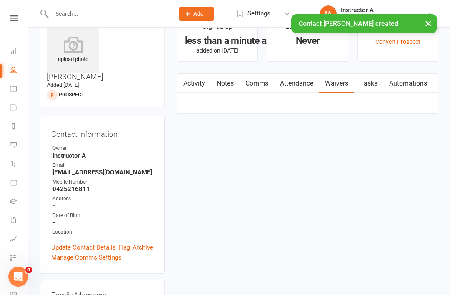
scroll to position [27, 0]
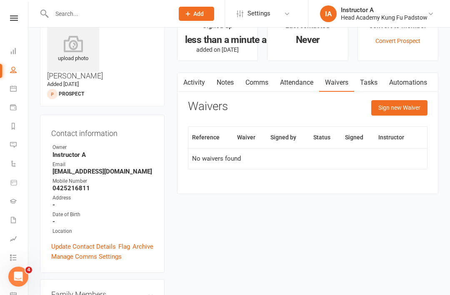
click at [412, 114] on button "Sign new Waiver" at bounding box center [400, 107] width 56 height 15
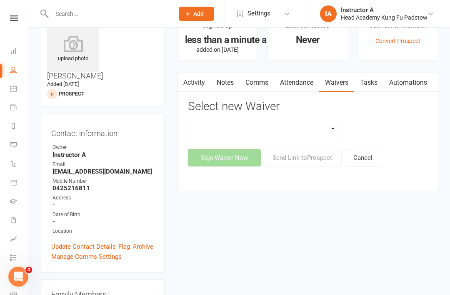
click at [303, 125] on select "Adults Waiver And Terms And Conditions Parent Or Guardian Waiver And Terms And …" at bounding box center [265, 128] width 155 height 17
select select "3665"
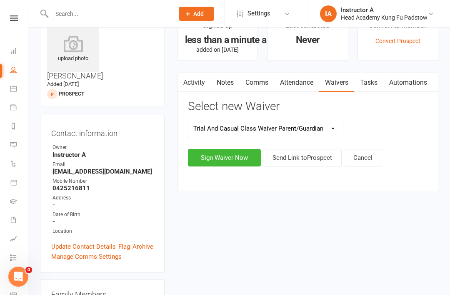
click at [247, 157] on button "Sign Waiver Now" at bounding box center [224, 158] width 73 height 18
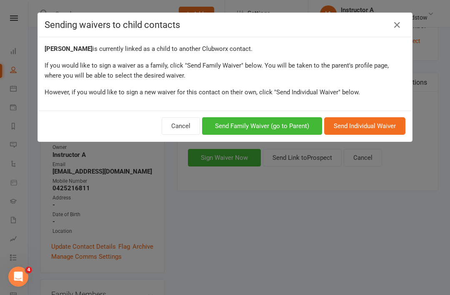
click at [398, 30] on icon at bounding box center [397, 25] width 10 height 10
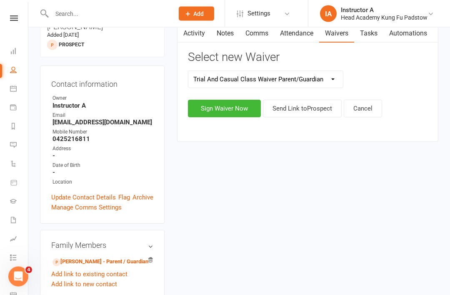
scroll to position [76, 0]
click at [130, 257] on link "Hanna Daoud - Parent / Guardian" at bounding box center [101, 261] width 96 height 9
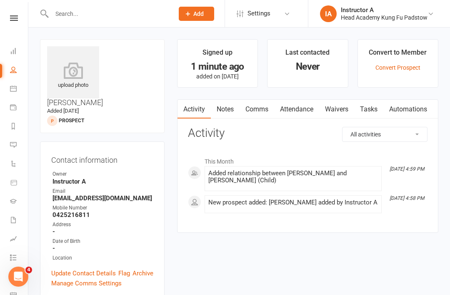
click at [341, 110] on link "Waivers" at bounding box center [336, 109] width 35 height 19
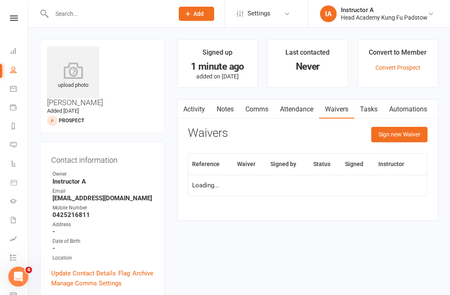
scroll to position [27, 0]
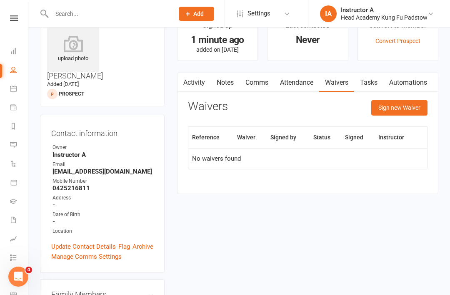
click at [403, 111] on button "Sign new Waiver" at bounding box center [400, 107] width 56 height 15
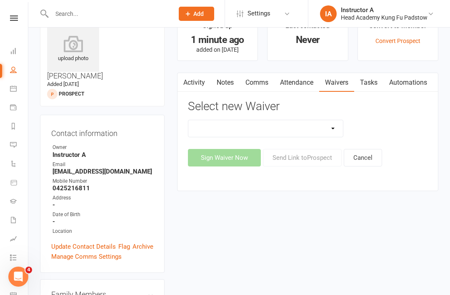
click at [298, 126] on select "Adults Waiver And Terms And Conditions Parent Or Guardian Waiver And Terms And …" at bounding box center [265, 128] width 155 height 17
select select "3665"
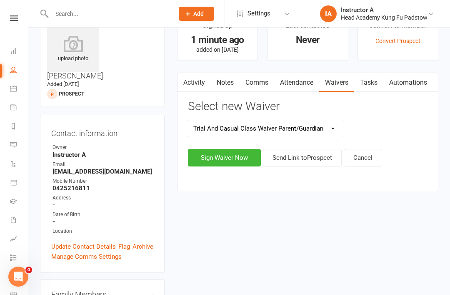
click at [242, 149] on button "Sign Waiver Now" at bounding box center [224, 158] width 73 height 18
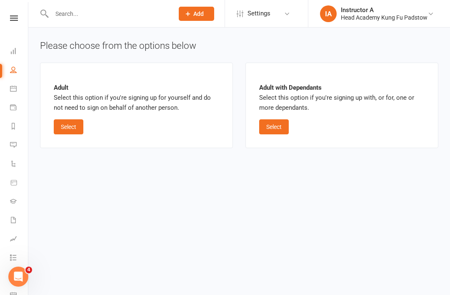
click at [285, 120] on button "Select" at bounding box center [274, 126] width 30 height 15
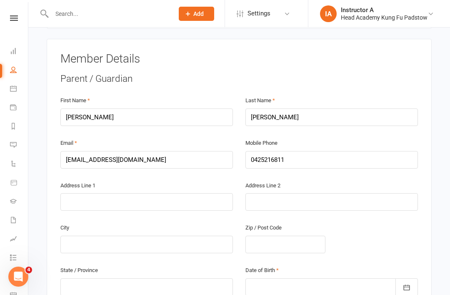
scroll to position [151, 0]
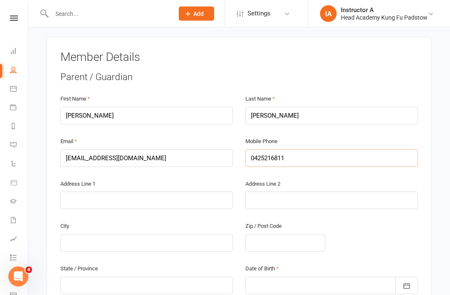
click at [293, 150] on input "0425216811" at bounding box center [332, 159] width 173 height 18
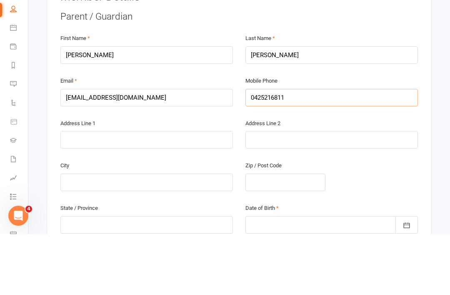
type input "042521681"
type input "0425216819"
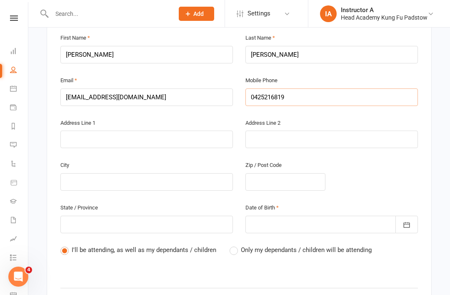
type input "0425216819"
click at [314, 216] on div at bounding box center [332, 225] width 173 height 18
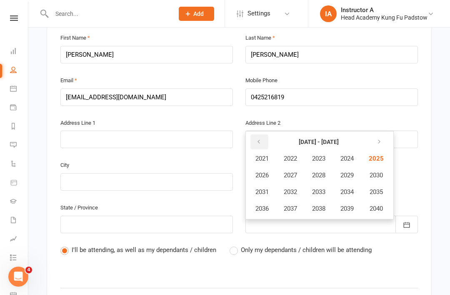
click at [258, 138] on icon "button" at bounding box center [259, 141] width 6 height 7
click at [261, 138] on icon "button" at bounding box center [259, 141] width 6 height 7
click at [295, 171] on span "1987" at bounding box center [290, 175] width 13 height 8
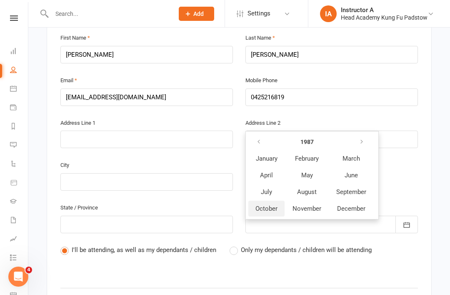
click at [265, 205] on span "October" at bounding box center [267, 209] width 22 height 8
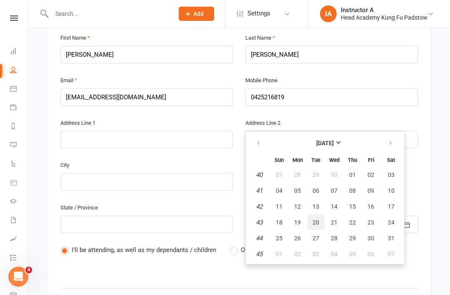
click at [314, 219] on span "20" at bounding box center [316, 222] width 7 height 7
type input "20 Oct 1987"
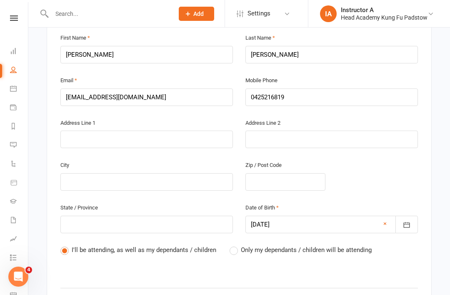
scroll to position [338, 0]
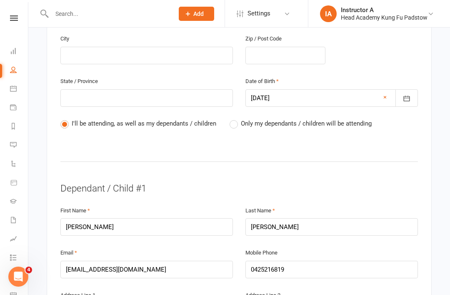
click at [240, 118] on label "Only my dependants / children will be attending" at bounding box center [301, 123] width 142 height 10
click at [235, 118] on input "Only my dependants / children will be attending" at bounding box center [232, 118] width 5 height 0
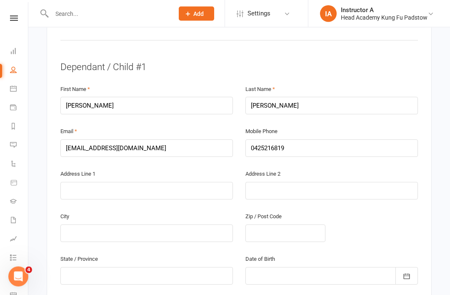
scroll to position [461, 0]
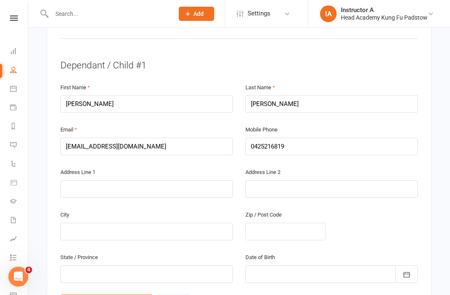
click at [411, 270] on icon "button" at bounding box center [407, 274] width 8 height 8
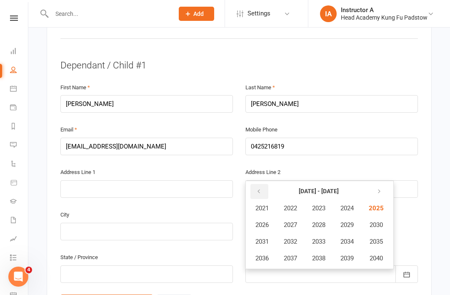
click at [258, 188] on icon "button" at bounding box center [259, 191] width 6 height 7
click at [319, 254] on span "2018" at bounding box center [318, 258] width 13 height 8
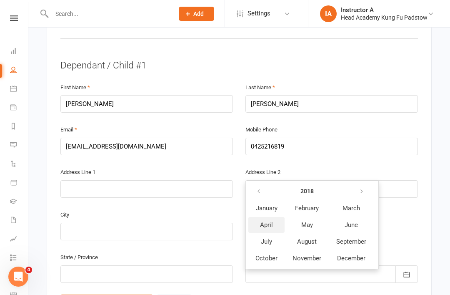
click at [266, 221] on span "April" at bounding box center [266, 225] width 13 height 8
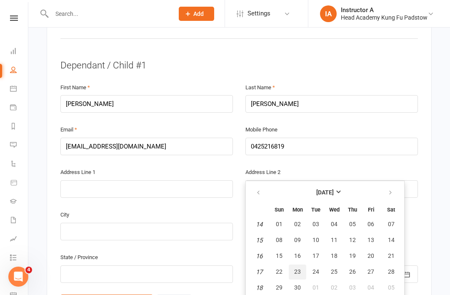
click at [294, 264] on button "23" at bounding box center [298, 271] width 18 height 15
type input "23 Apr 2018"
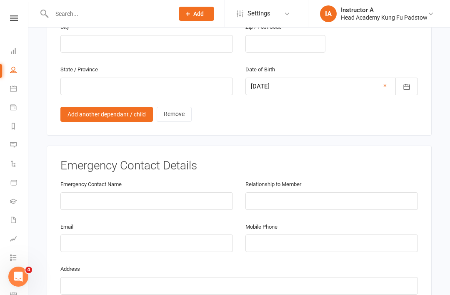
scroll to position [656, 0]
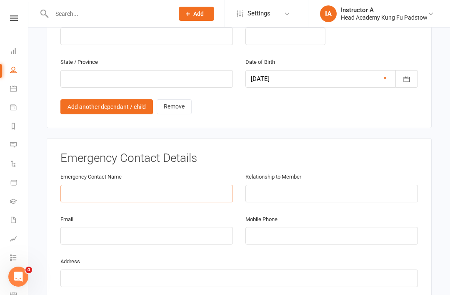
click at [195, 185] on input "text" at bounding box center [146, 194] width 173 height 18
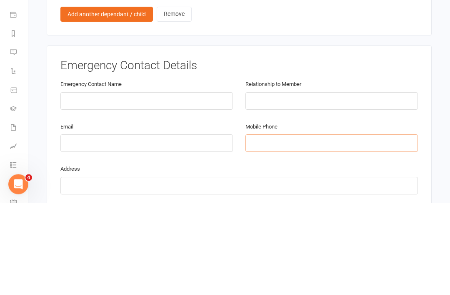
click at [284, 227] on input "tel" at bounding box center [332, 236] width 173 height 18
type input "0450180689"
click at [159, 185] on input "text" at bounding box center [146, 194] width 173 height 18
type input "s"
type input "Sayd"
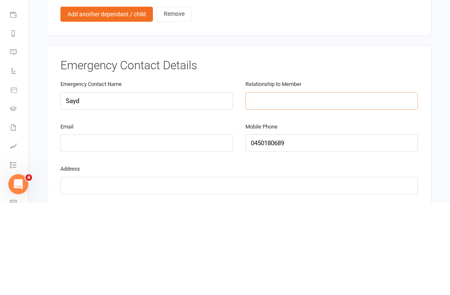
click at [305, 185] on input "text" at bounding box center [332, 194] width 173 height 18
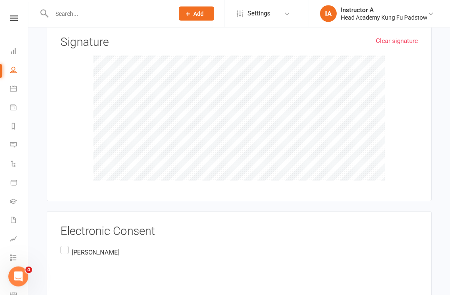
scroll to position [1100, 0]
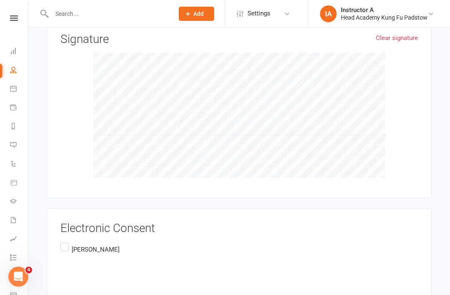
type input "Mother"
click at [64, 241] on label "Hanna Daoud AU" at bounding box center [89, 275] width 59 height 69
click at [64, 241] on input "Hanna Daoud AU" at bounding box center [62, 241] width 5 height 0
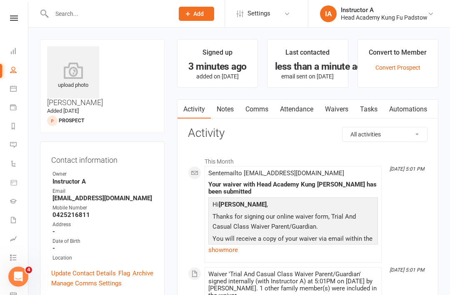
click at [18, 195] on link "Gradings" at bounding box center [19, 202] width 19 height 19
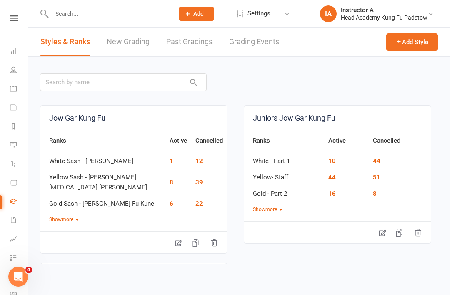
click at [14, 175] on link "Product Sales" at bounding box center [19, 183] width 19 height 19
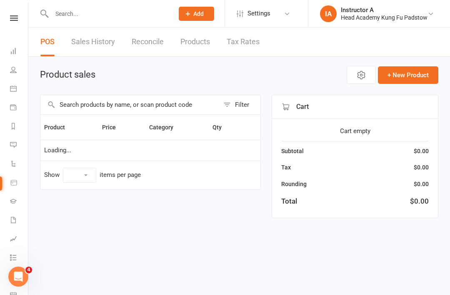
select select "10"
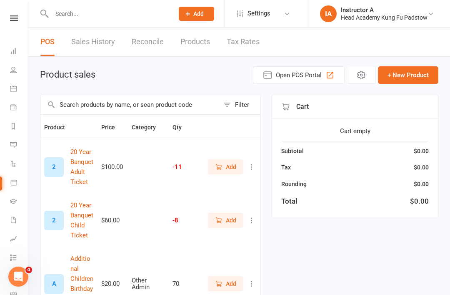
click at [22, 163] on link "Automations" at bounding box center [19, 164] width 19 height 19
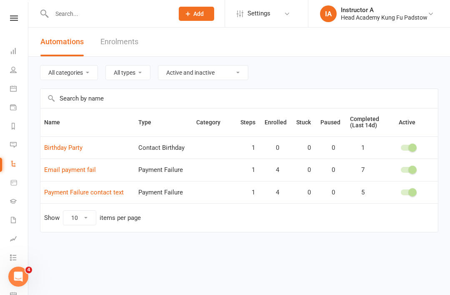
click at [15, 226] on link "Waivers 1" at bounding box center [19, 220] width 19 height 19
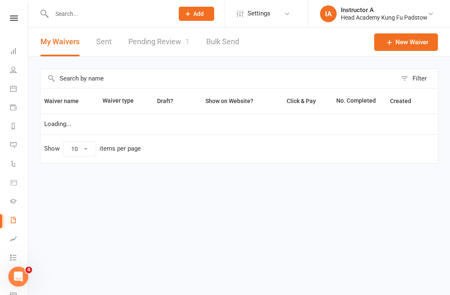
click at [148, 55] on link "Pending Review 1" at bounding box center [158, 42] width 61 height 29
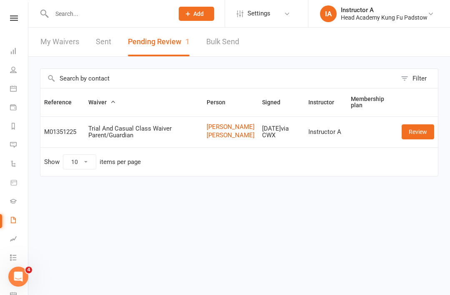
click at [411, 139] on link "Review" at bounding box center [418, 131] width 33 height 15
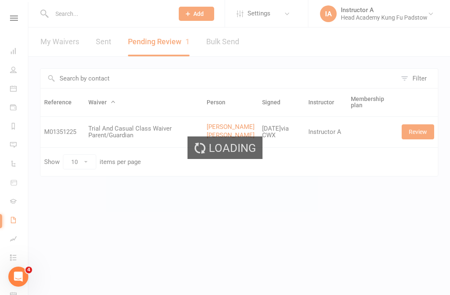
click at [415, 139] on div "Loading" at bounding box center [225, 147] width 450 height 295
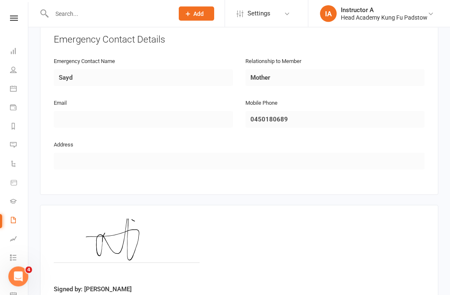
scroll to position [741, 0]
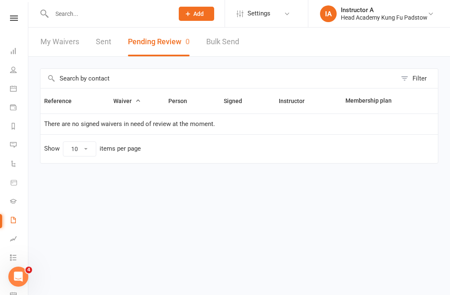
click at [7, 27] on div "Clubworx" at bounding box center [14, 28] width 28 height 27
click at [10, 20] on icon at bounding box center [14, 17] width 8 height 5
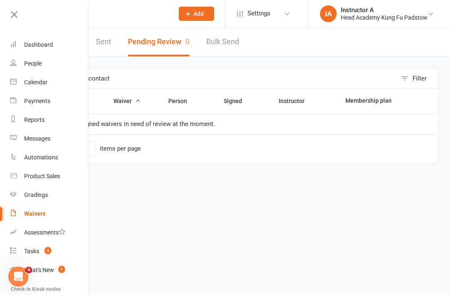
click at [385, 2] on li "IA Instructor A Head Academy Kung Fu Padstow My profile Support & training Term…" at bounding box center [379, 13] width 142 height 27
click at [392, 1] on li "IA Instructor A Head Academy Kung Fu Padstow My profile Support & training Term…" at bounding box center [379, 13] width 142 height 27
